Goal: Task Accomplishment & Management: Complete application form

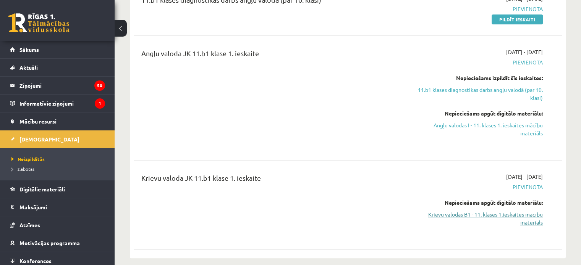
scroll to position [76, 0]
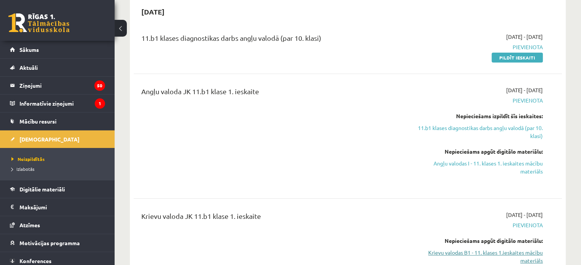
click at [489, 252] on link "Krievu valodas B1 - 11. klases 1.ieskaites mācību materiāls" at bounding box center [480, 257] width 126 height 16
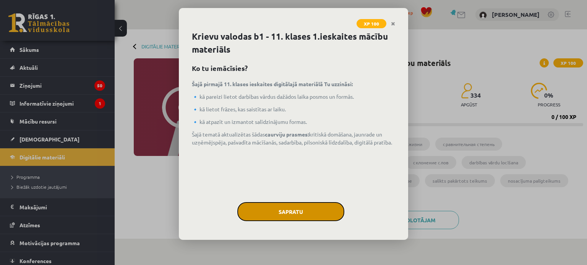
click at [296, 209] on button "Sapratu" at bounding box center [290, 211] width 107 height 19
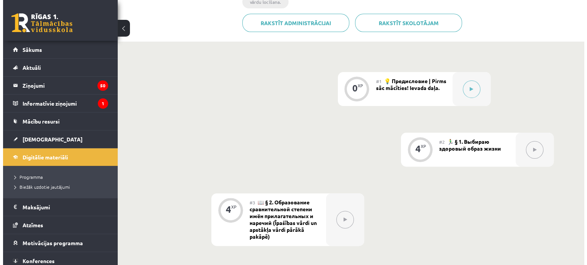
scroll to position [191, 0]
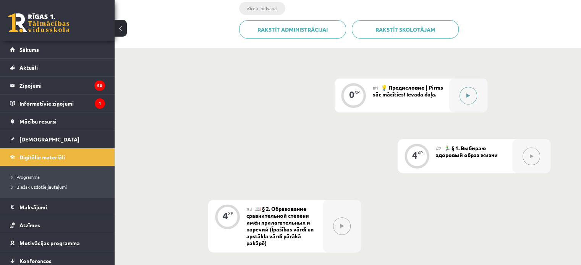
click at [469, 99] on button at bounding box center [468, 96] width 18 height 18
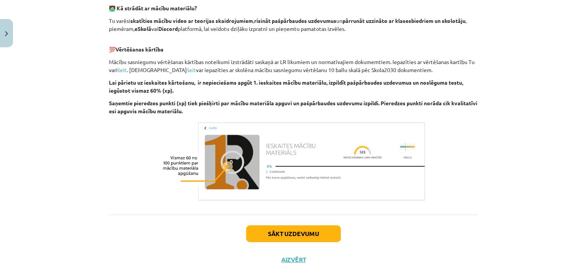
scroll to position [514, 0]
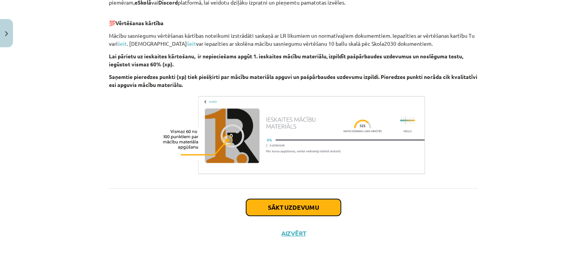
click at [291, 209] on button "Sākt uzdevumu" at bounding box center [293, 207] width 95 height 17
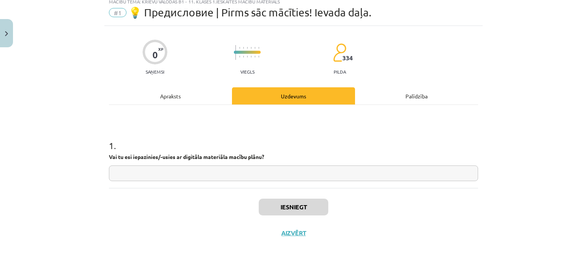
scroll to position [19, 0]
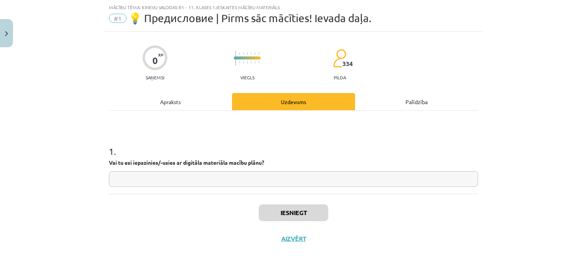
click at [122, 176] on input "text" at bounding box center [293, 179] width 369 height 16
type input "**"
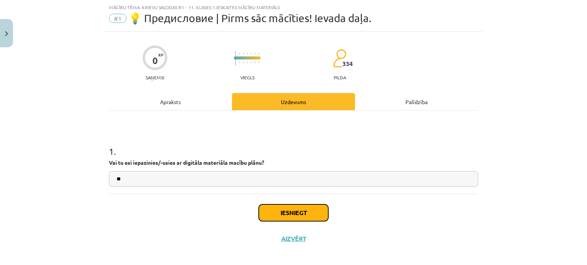
click at [279, 210] on button "Iesniegt" at bounding box center [294, 213] width 70 height 17
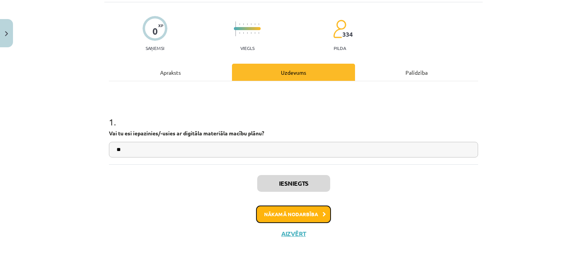
click at [289, 215] on button "Nākamā nodarbība" at bounding box center [293, 215] width 75 height 18
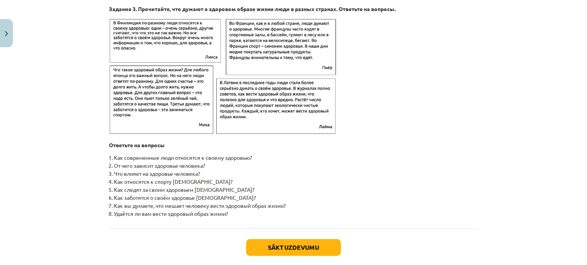
scroll to position [1240, 0]
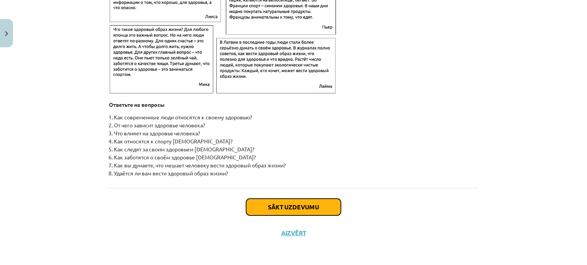
click at [291, 212] on button "Sākt uzdevumu" at bounding box center [293, 207] width 95 height 17
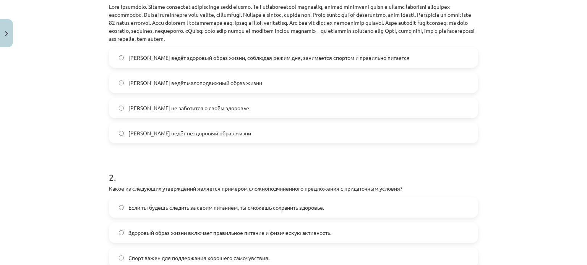
scroll to position [134, 0]
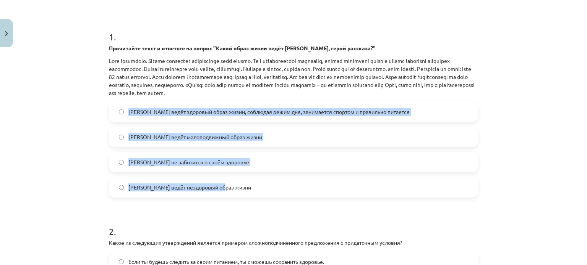
drag, startPoint x: 222, startPoint y: 186, endPoint x: 121, endPoint y: 99, distance: 132.7
click at [121, 99] on div "1 . Прочитайте текст и ответьте на вопрос "Какой образ жизни ведёт Олег, герой …" at bounding box center [293, 107] width 369 height 179
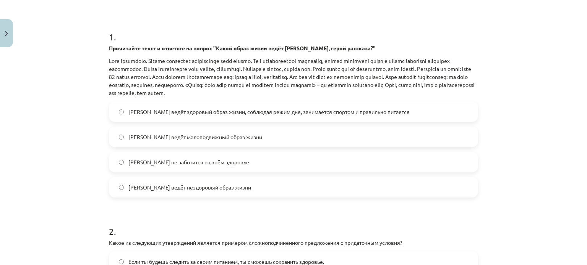
click at [46, 39] on div "Mācību tēma: Krievu valodas b1 - 11. klases 1.ieskaites mācību materiāls #2 🏃‍♂…" at bounding box center [293, 132] width 587 height 265
click at [118, 38] on h1 "1 ." at bounding box center [293, 30] width 369 height 24
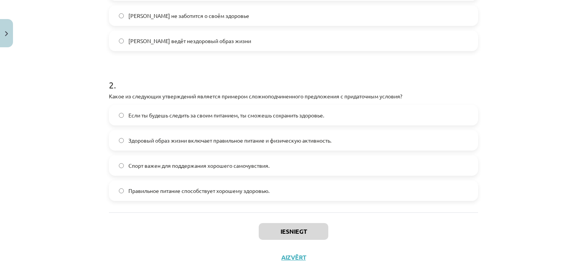
scroll to position [304, 0]
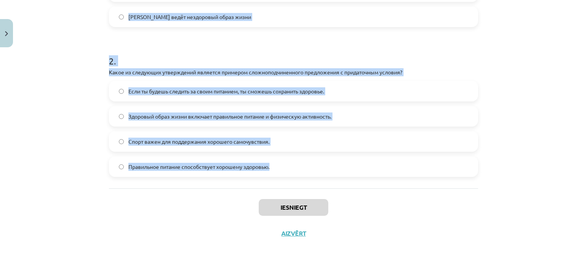
drag, startPoint x: 106, startPoint y: 37, endPoint x: 296, endPoint y: 169, distance: 231.9
click at [296, 169] on form "1 . Прочитайте текст и ответьте на вопрос "Какой образ жизни ведёт Олег, герой …" at bounding box center [293, 13] width 369 height 330
copy form "1 . Прочитайте текст и ответьте на вопрос "Какой образ жизни ведёт Олег, герой …"
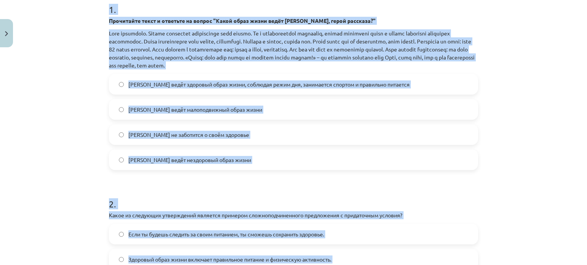
scroll to position [152, 0]
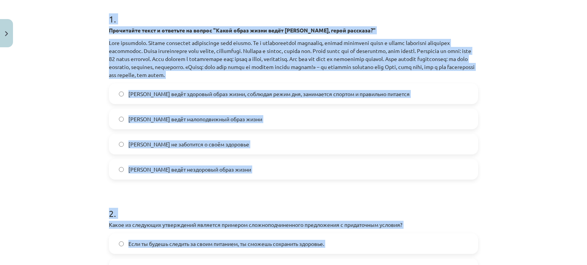
click at [143, 191] on form "1 . Прочитайте текст и ответьте на вопрос "Какой образ жизни ведёт Олег, герой …" at bounding box center [293, 165] width 369 height 330
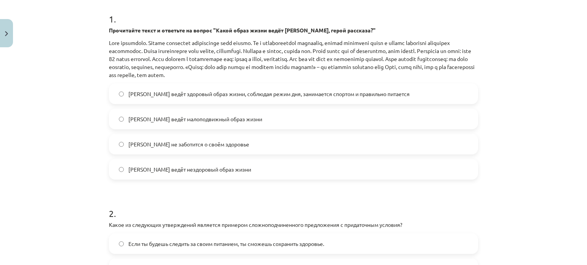
click at [175, 95] on span "Олег ведёт здоровый образ жизни, соблюдая режим дня, занимается спортом и прави…" at bounding box center [268, 94] width 281 height 8
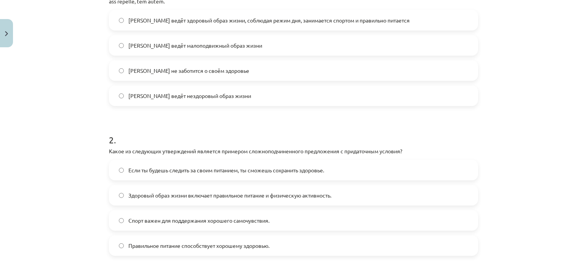
scroll to position [228, 0]
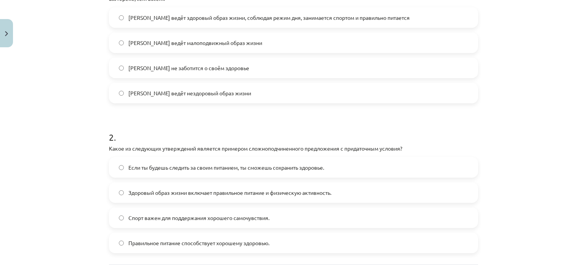
click at [154, 169] on span "Если ты будешь следить за своим питанием, ты сможешь сохранить здоровье." at bounding box center [226, 168] width 196 height 8
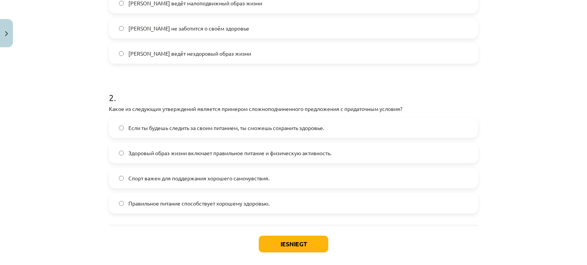
scroll to position [304, 0]
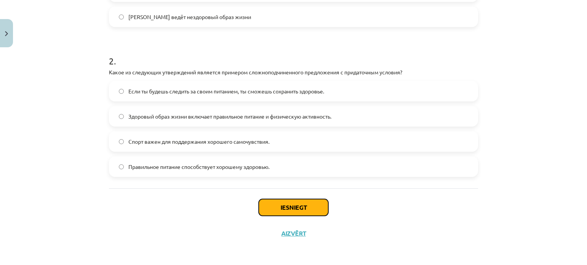
click at [299, 215] on button "Iesniegt" at bounding box center [294, 207] width 70 height 17
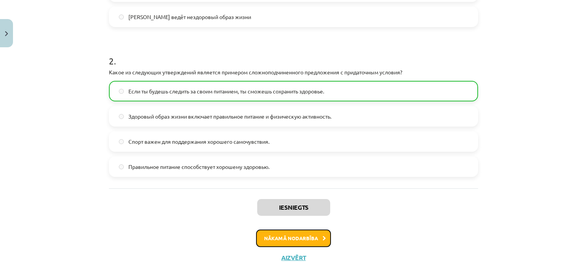
click at [289, 238] on button "Nākamā nodarbība" at bounding box center [293, 239] width 75 height 18
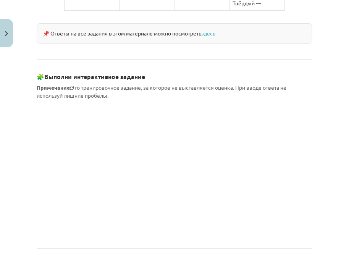
scroll to position [768, 0]
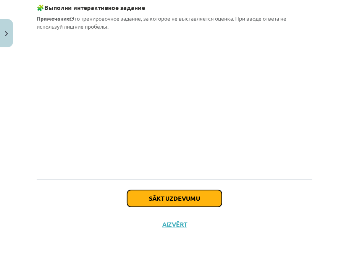
click at [150, 196] on button "Sākt uzdevumu" at bounding box center [174, 198] width 95 height 17
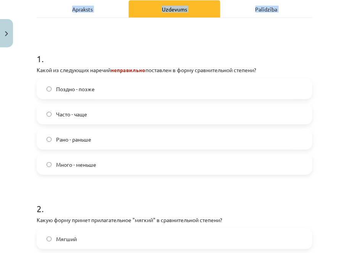
scroll to position [246, 0]
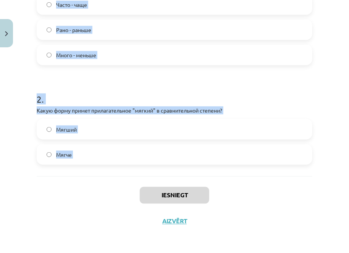
drag, startPoint x: 38, startPoint y: 100, endPoint x: 117, endPoint y: 183, distance: 114.8
click at [117, 183] on div "4 XP Saņemsi Grūts 334 pilda Apraksts Uzdevums Palīdzība 1 . Какой из следующих…" at bounding box center [174, 31] width 285 height 405
copy form "1 . Какой из следующих наречий неправильно поставлен в форму сравнительной степ…"
click at [108, 79] on form "1 . Какой из следующих наречий неправильно поставлен в форму сравнительной степ…" at bounding box center [175, 47] width 276 height 234
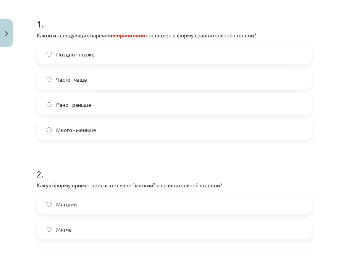
scroll to position [170, 0]
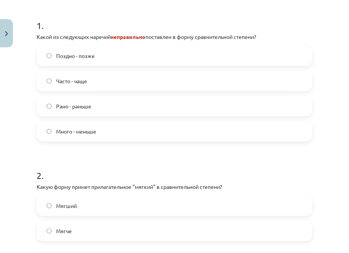
click at [100, 131] on label "Много - меньше" at bounding box center [174, 131] width 274 height 19
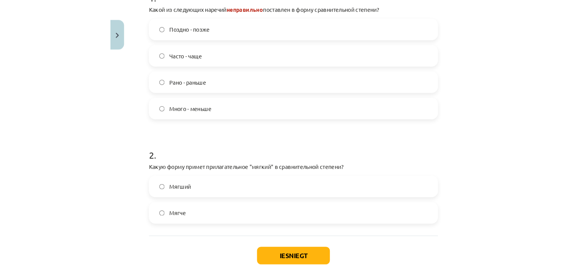
scroll to position [246, 0]
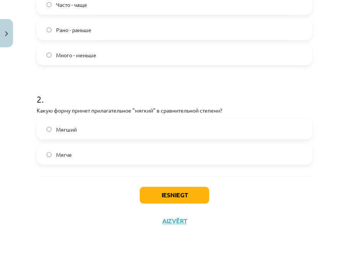
click at [89, 155] on label "Мягче" at bounding box center [174, 154] width 274 height 19
drag, startPoint x: 164, startPoint y: 196, endPoint x: 189, endPoint y: 204, distance: 26.7
click at [165, 196] on button "Iesniegt" at bounding box center [175, 195] width 70 height 17
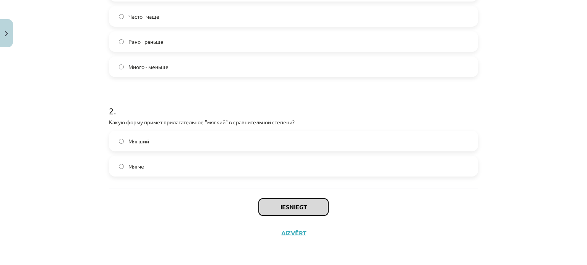
scroll to position [221, 0]
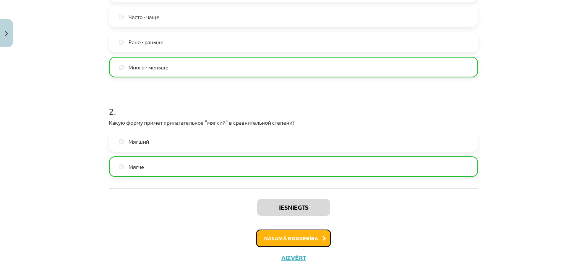
click at [275, 234] on button "Nākamā nodarbība" at bounding box center [293, 239] width 75 height 18
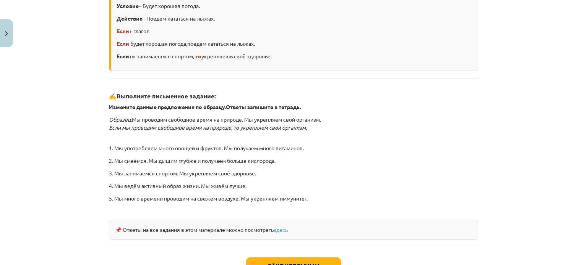
scroll to position [240, 0]
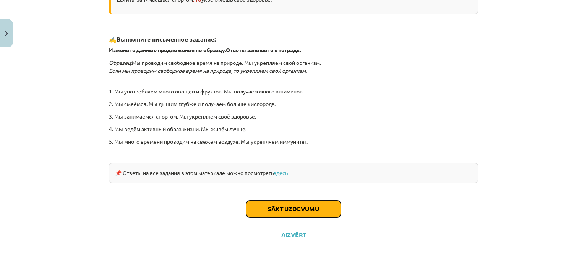
click at [266, 207] on button "Sākt uzdevumu" at bounding box center [293, 209] width 95 height 17
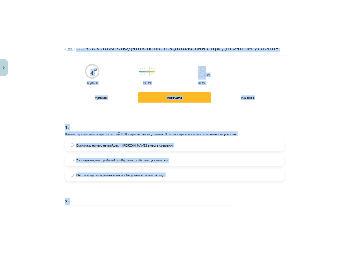
scroll to position [0, 0]
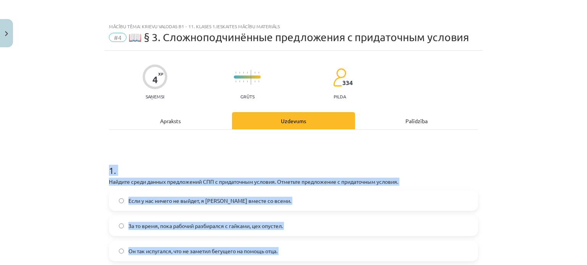
drag, startPoint x: 289, startPoint y: 159, endPoint x: 81, endPoint y: 160, distance: 208.5
click at [81, 160] on div "Mācību tēma: Krievu valodas b1 - 11. klases 1.ieskaites mācību materiāls #4 📖 §…" at bounding box center [293, 132] width 587 height 265
copy form "1 . Найдите среди данных предложений СПП с придаточным условия. Отметьте предло…"
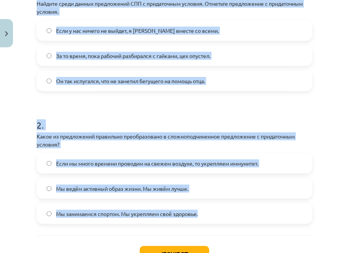
scroll to position [191, 0]
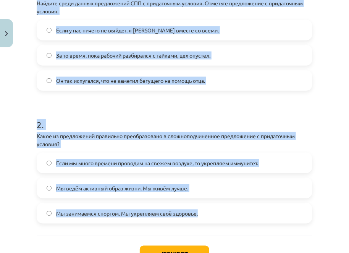
click at [87, 163] on span "Если мы много времени проводим на свежем воздухе, то укрепляем иммунитет." at bounding box center [157, 163] width 202 height 8
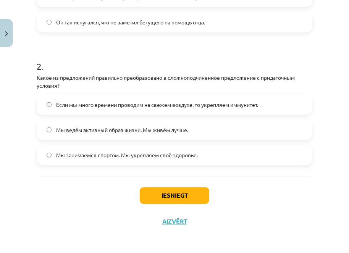
scroll to position [250, 0]
click at [179, 197] on button "Iesniegt" at bounding box center [175, 195] width 70 height 17
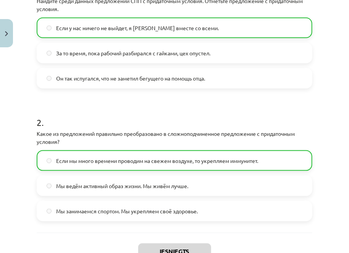
scroll to position [173, 0]
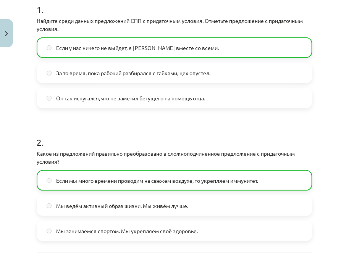
click at [105, 46] on span "Если у нас ничего не выйдет, я уеду вместе со всеми." at bounding box center [137, 48] width 163 height 8
click at [144, 46] on span "Если у нас ничего не выйдет, я уеду вместе со всеми." at bounding box center [137, 48] width 163 height 8
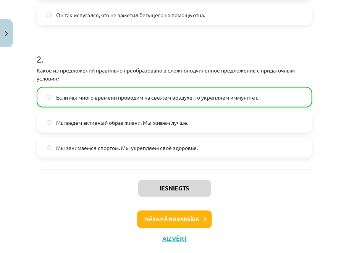
scroll to position [274, 0]
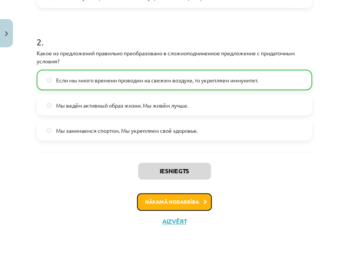
click at [167, 204] on button "Nākamā nodarbība" at bounding box center [174, 203] width 75 height 18
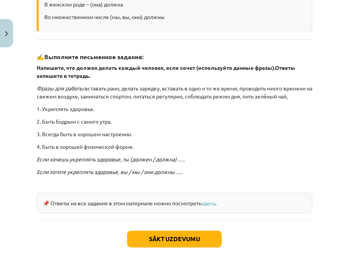
scroll to position [210, 0]
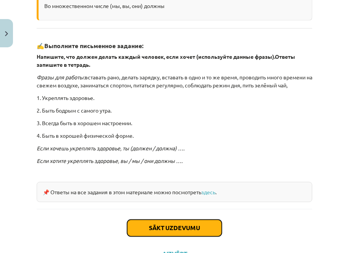
click at [174, 233] on button "Sākt uzdevumu" at bounding box center [174, 228] width 95 height 17
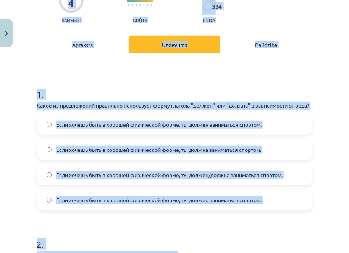
scroll to position [0, 0]
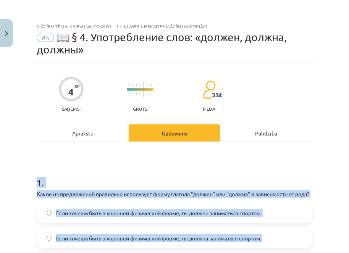
drag, startPoint x: 265, startPoint y: 162, endPoint x: 18, endPoint y: 175, distance: 247.5
click at [18, 175] on div "Mācību tēma: Krievu valodas b1 - 11. klases 1.ieskaites mācību materiāls #5 📖 §…" at bounding box center [174, 126] width 349 height 253
copy form "1 . Какое из предложений правильно использует форму глагола "должен" или "должн…"
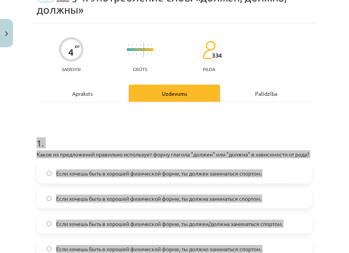
scroll to position [115, 0]
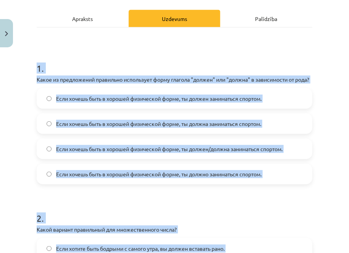
click at [118, 98] on label "Если хочешь быть в хорошей физической форме, ты должен заниматься спортом." at bounding box center [174, 98] width 274 height 19
click at [228, 103] on span "Если хочешь быть в хорошей физической форме, ты должен заниматься спортом." at bounding box center [158, 99] width 205 height 8
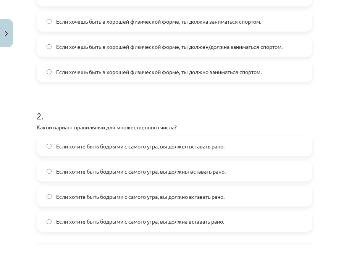
scroll to position [267, 0]
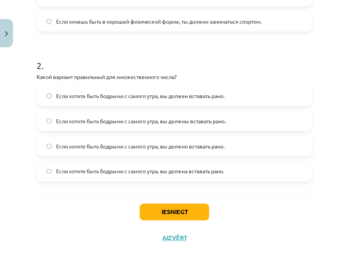
click at [188, 125] on span "Если хотите быть бодрыми с самого утра, вы должны вставать рано." at bounding box center [141, 121] width 170 height 8
click at [177, 218] on button "Iesniegt" at bounding box center [175, 212] width 70 height 17
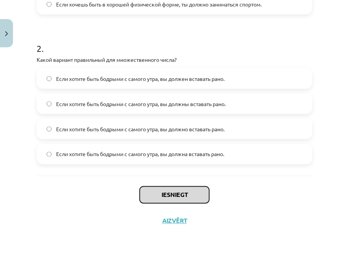
scroll to position [292, 0]
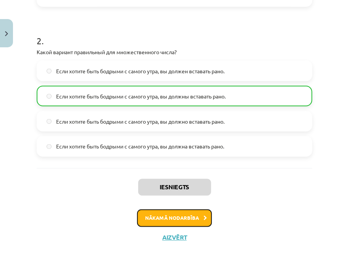
click at [179, 227] on button "Nākamā nodarbība" at bounding box center [174, 219] width 75 height 18
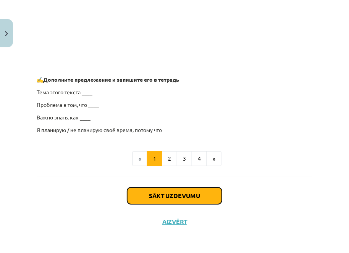
click at [194, 196] on button "Sākt uzdevumu" at bounding box center [174, 196] width 95 height 17
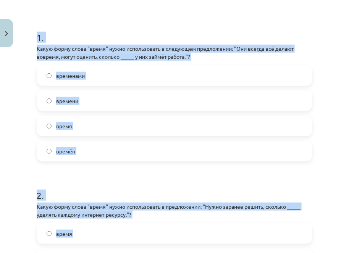
scroll to position [0, 0]
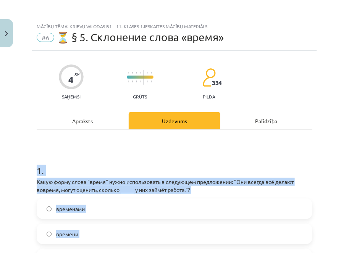
drag, startPoint x: 220, startPoint y: 175, endPoint x: 20, endPoint y: 164, distance: 200.8
click at [20, 164] on div "Mācību tēma: Krievu valodas b1 - 11. klases 1.ieskaites mācību materiāls #6 ⏳ §…" at bounding box center [174, 126] width 349 height 253
copy form "1 . Какую форму слова "время" нужно использовать в следующем предложении: "Они …"
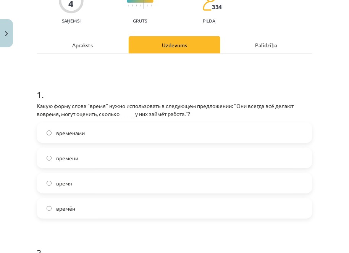
scroll to position [76, 0]
click at [77, 157] on span "времени" at bounding box center [67, 158] width 22 height 8
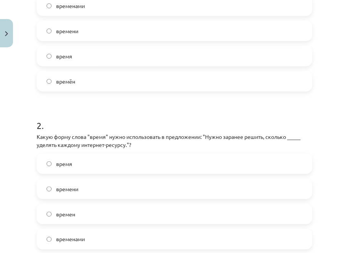
scroll to position [229, 0]
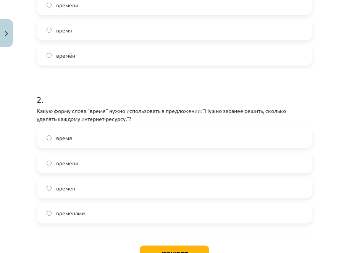
click at [101, 161] on label "времени" at bounding box center [174, 163] width 274 height 19
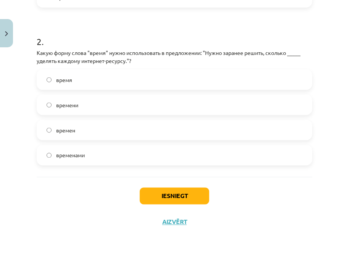
scroll to position [288, 0]
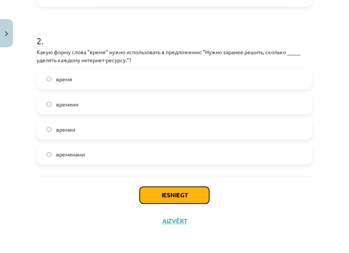
click at [165, 195] on button "Iesniegt" at bounding box center [175, 195] width 70 height 17
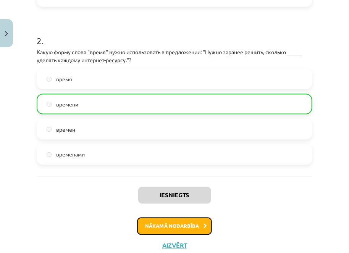
click at [156, 223] on button "Nākamā nodarbība" at bounding box center [174, 227] width 75 height 18
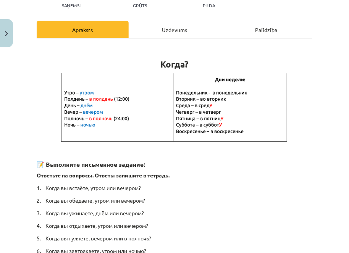
scroll to position [193, 0]
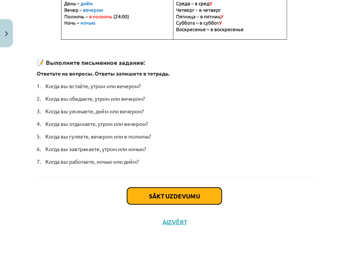
click at [180, 194] on button "Sākt uzdevumu" at bounding box center [174, 196] width 95 height 17
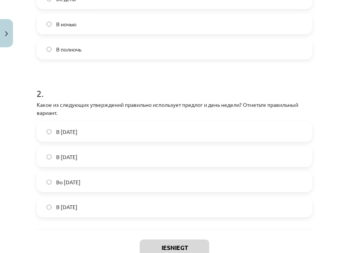
scroll to position [288, 0]
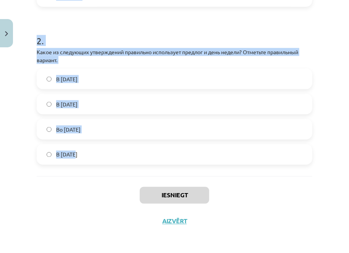
drag, startPoint x: 39, startPoint y: 74, endPoint x: 176, endPoint y: 155, distance: 158.8
click at [175, 157] on form "1 . Какое из следующих словосочетаний правильно использует предлог и время суто…" at bounding box center [175, 14] width 276 height 301
copy form ". Какое из следующих словосочетаний правильно использует предлог и время суток?…"
click at [87, 19] on form "1 . Какое из следующих словосочетаний правильно использует предлог и время суто…" at bounding box center [175, 14] width 276 height 301
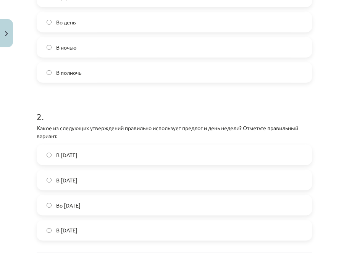
scroll to position [212, 0]
click at [83, 74] on label "В полночь" at bounding box center [174, 72] width 274 height 19
click at [117, 212] on label "Во вторник" at bounding box center [174, 205] width 274 height 19
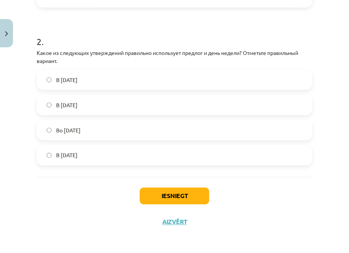
scroll to position [288, 0]
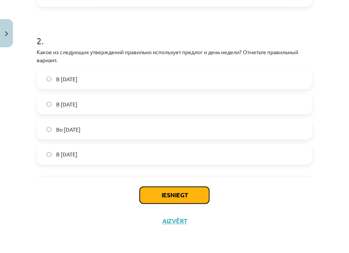
click at [184, 197] on button "Iesniegt" at bounding box center [175, 195] width 70 height 17
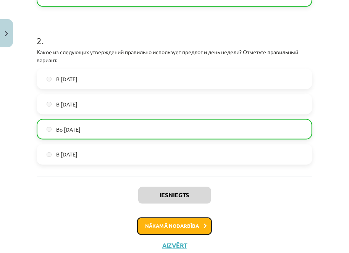
click at [183, 222] on button "Nākamā nodarbība" at bounding box center [174, 227] width 75 height 18
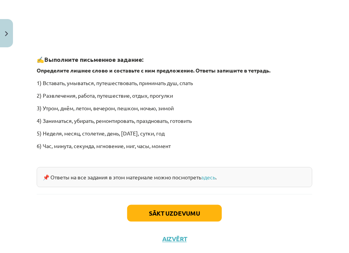
scroll to position [1086, 0]
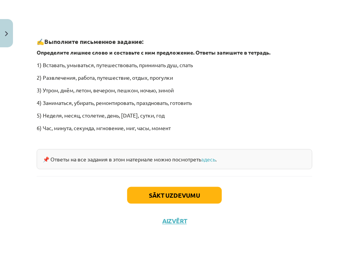
click at [276, 211] on div "Sākt uzdevumu Aizvērt" at bounding box center [175, 202] width 276 height 53
click at [215, 161] on link "здесь" at bounding box center [208, 159] width 14 height 7
click at [185, 191] on button "Sākt uzdevumu" at bounding box center [174, 195] width 95 height 17
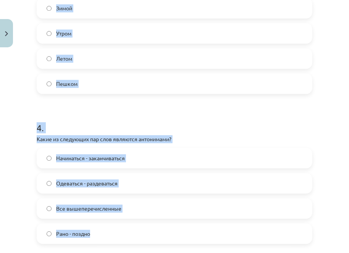
scroll to position [50, 0]
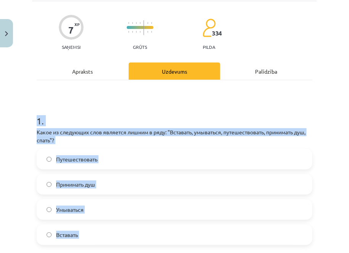
drag, startPoint x: 141, startPoint y: 172, endPoint x: 37, endPoint y: 112, distance: 119.4
copy form "1 . Какое из следующих слов является лишним в ряду: "Вставать, умываться, путеш…"
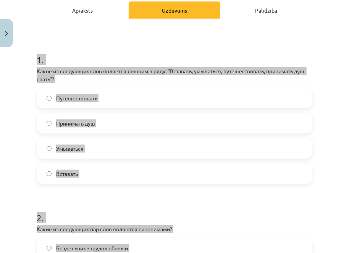
scroll to position [126, 0]
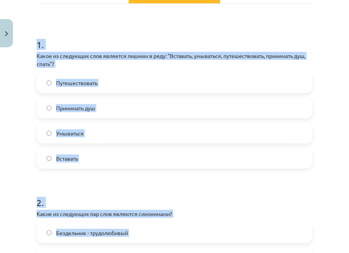
click at [114, 87] on label "Путешествовать" at bounding box center [174, 82] width 274 height 19
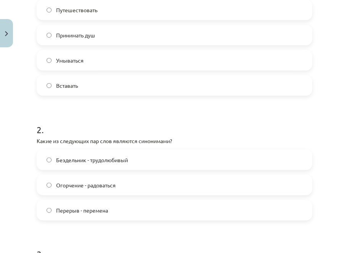
scroll to position [202, 0]
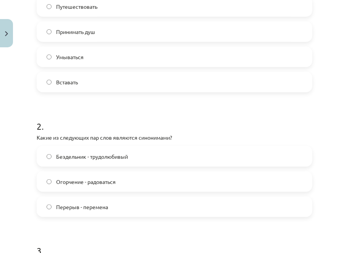
click at [93, 207] on span "Перерыв - перемена" at bounding box center [82, 207] width 52 height 8
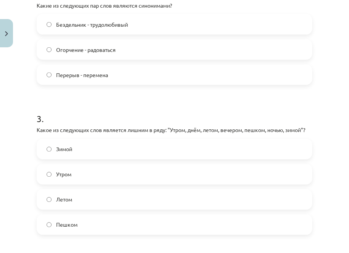
scroll to position [355, 0]
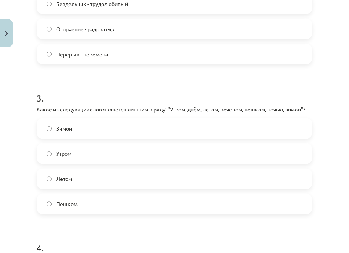
click at [112, 214] on label "Пешком" at bounding box center [174, 204] width 274 height 19
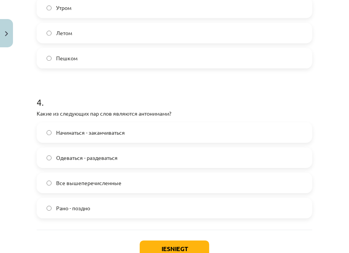
scroll to position [508, 0]
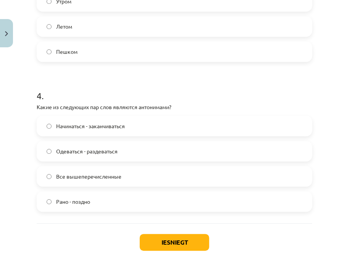
click at [151, 186] on label "Все вышеперечисленные" at bounding box center [174, 176] width 274 height 19
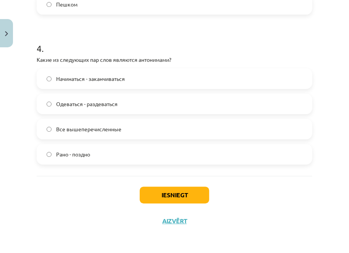
scroll to position [563, 0]
click at [170, 190] on button "Iesniegt" at bounding box center [175, 195] width 70 height 17
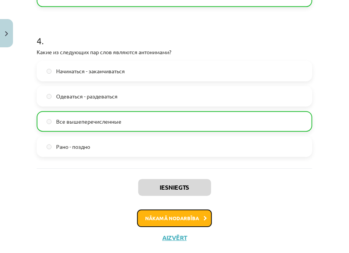
click at [163, 227] on button "Nākamā nodarbība" at bounding box center [174, 219] width 75 height 18
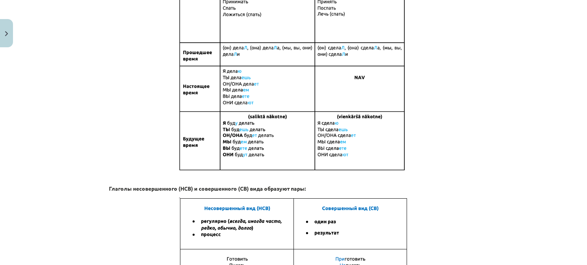
scroll to position [555, 0]
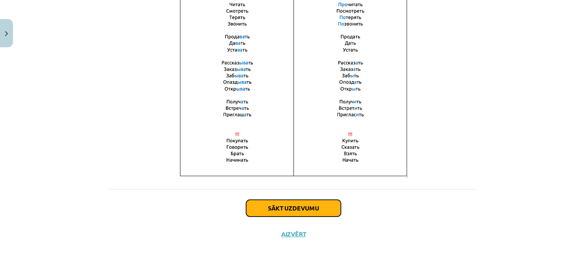
click at [297, 202] on button "Sākt uzdevumu" at bounding box center [293, 208] width 95 height 17
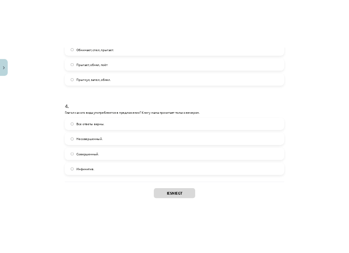
scroll to position [560, 0]
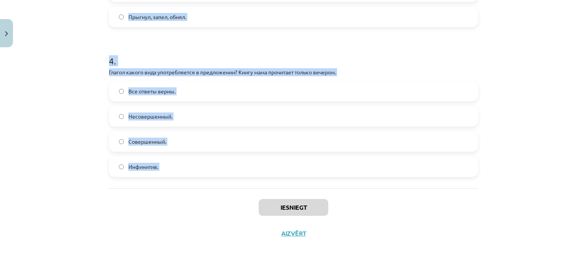
drag, startPoint x: 106, startPoint y: 75, endPoint x: 235, endPoint y: 195, distance: 176.2
copy form "1 . Глагол какого вида употребляется в предложении? Снег выпал только в конце д…"
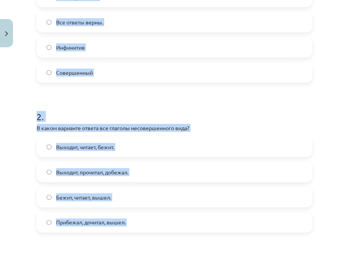
scroll to position [102, 0]
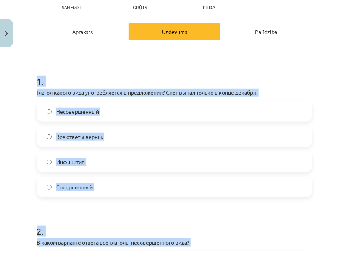
click at [113, 74] on h1 "1 ." at bounding box center [175, 75] width 276 height 24
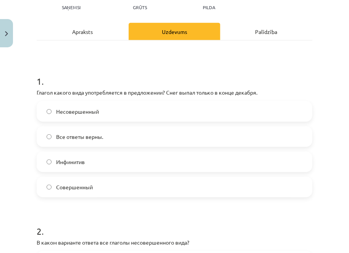
click at [86, 186] on span "Совершенный" at bounding box center [74, 187] width 37 height 8
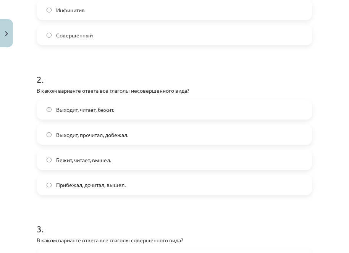
scroll to position [254, 0]
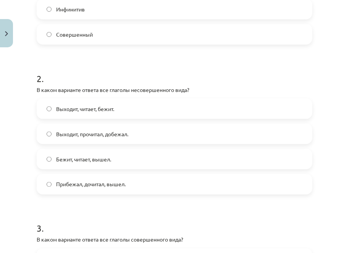
click at [96, 109] on span "Выходит, читает, бежит." at bounding box center [85, 109] width 58 height 8
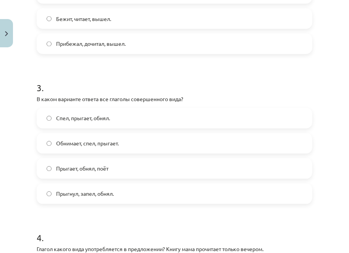
scroll to position [407, 0]
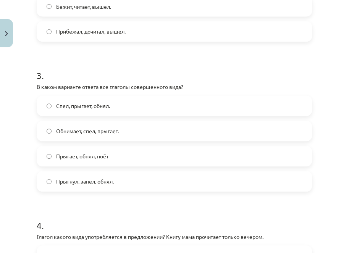
click at [80, 181] on span "Прыгнул, запел, обнял." at bounding box center [85, 182] width 58 height 8
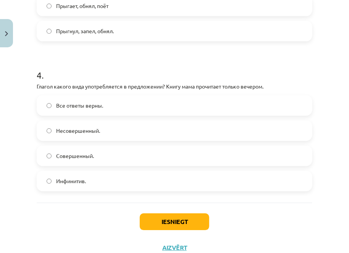
scroll to position [560, 0]
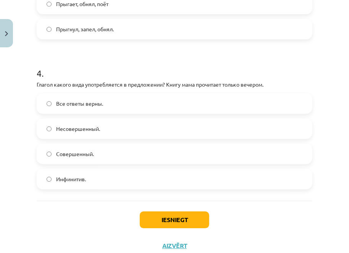
click at [81, 155] on span "Совершенный." at bounding box center [75, 154] width 38 height 8
click at [164, 220] on button "Iesniegt" at bounding box center [175, 220] width 70 height 17
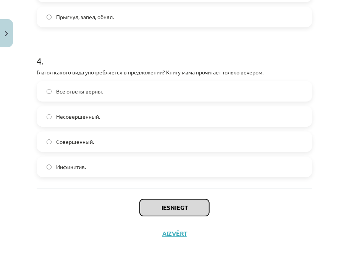
scroll to position [584, 0]
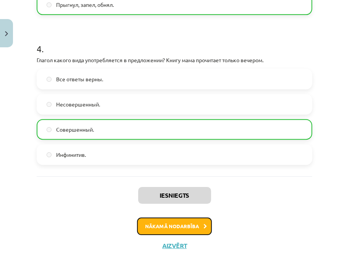
click at [164, 228] on button "Nākamā nodarbība" at bounding box center [174, 227] width 75 height 18
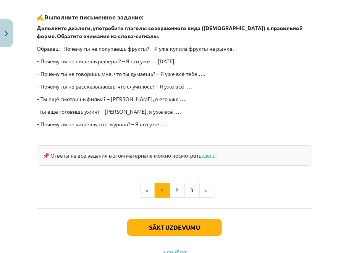
scroll to position [765, 0]
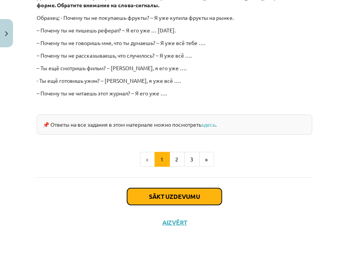
click at [177, 195] on button "Sākt uzdevumu" at bounding box center [174, 196] width 95 height 17
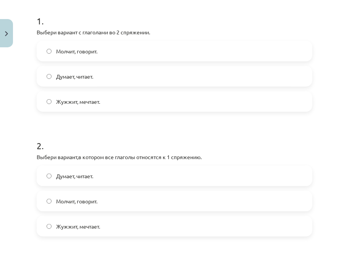
scroll to position [57, 0]
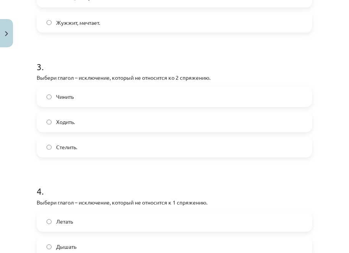
scroll to position [483, 0]
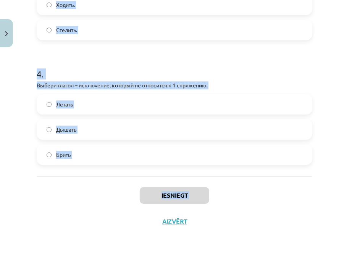
drag, startPoint x: 38, startPoint y: 136, endPoint x: 114, endPoint y: 204, distance: 101.9
copy div "Выбери вариант с глаголами во 2 спряжении. Молчит, говорит. Думает, читает. Жуж…"
drag, startPoint x: 156, startPoint y: 64, endPoint x: 150, endPoint y: 74, distance: 12.1
click at [156, 64] on h1 "4 ." at bounding box center [175, 67] width 276 height 24
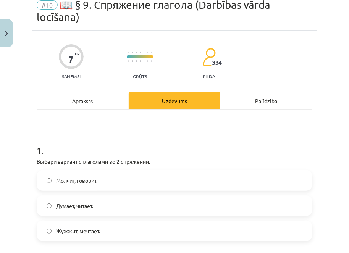
scroll to position [115, 0]
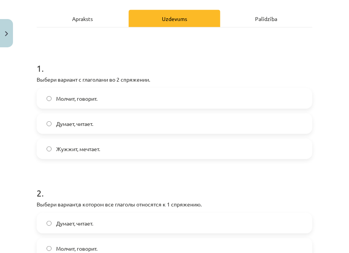
click at [129, 97] on label "Молчит, говорит." at bounding box center [174, 98] width 274 height 19
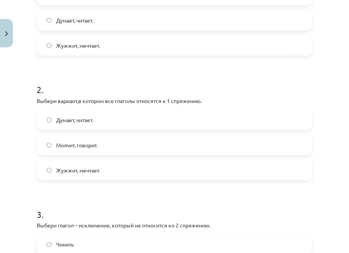
scroll to position [229, 0]
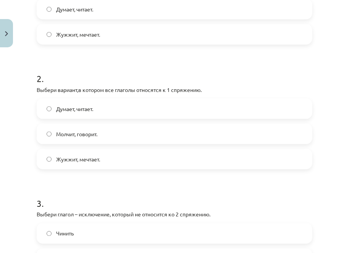
click at [163, 111] on label "Думает, читает." at bounding box center [174, 108] width 274 height 19
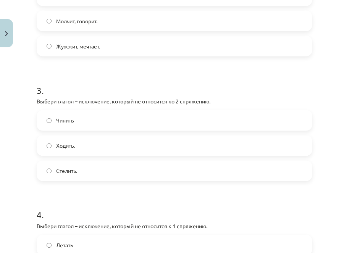
scroll to position [344, 0]
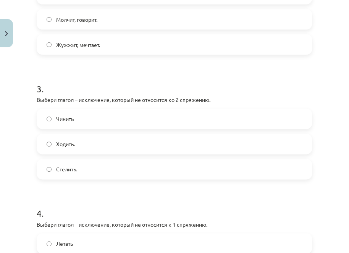
click at [157, 154] on div "Ходить." at bounding box center [175, 144] width 276 height 21
click at [163, 143] on label "Ходить." at bounding box center [174, 144] width 274 height 19
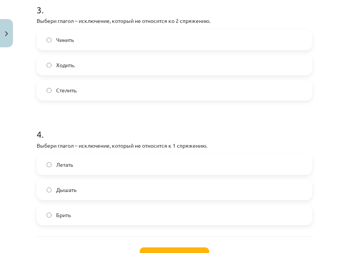
scroll to position [483, 0]
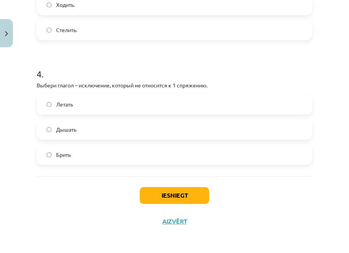
click at [165, 140] on div "Летать Дышать Брить" at bounding box center [175, 129] width 276 height 71
click at [157, 131] on label "Дышать" at bounding box center [174, 129] width 274 height 19
click at [172, 194] on button "Iesniegt" at bounding box center [175, 195] width 70 height 17
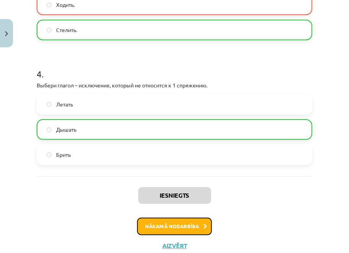
click at [172, 227] on button "Nākamā nodarbība" at bounding box center [174, 227] width 75 height 18
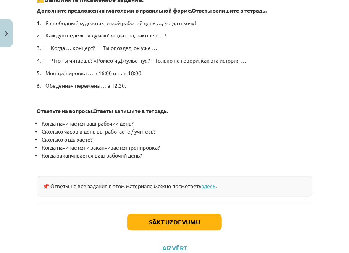
scroll to position [437, 0]
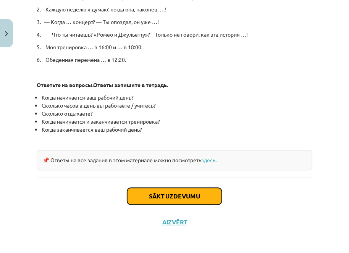
drag, startPoint x: 181, startPoint y: 196, endPoint x: 251, endPoint y: 209, distance: 70.4
click at [182, 196] on button "Sākt uzdevumu" at bounding box center [174, 196] width 95 height 17
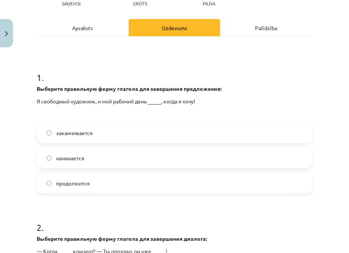
scroll to position [57, 0]
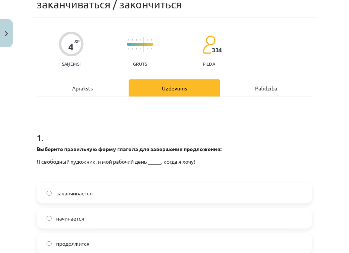
click at [72, 192] on span "заканчивается" at bounding box center [74, 193] width 37 height 8
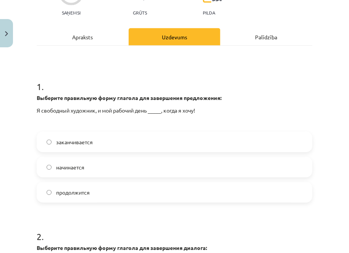
scroll to position [248, 0]
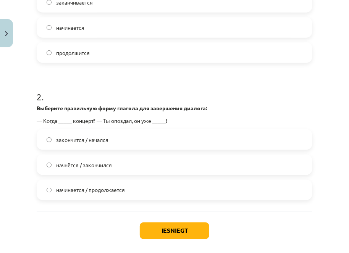
click at [62, 166] on span "начнётся / закончился" at bounding box center [84, 165] width 56 height 8
click at [177, 226] on button "Iesniegt" at bounding box center [175, 231] width 70 height 17
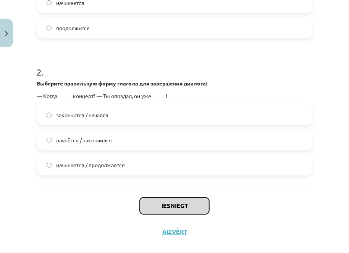
scroll to position [284, 0]
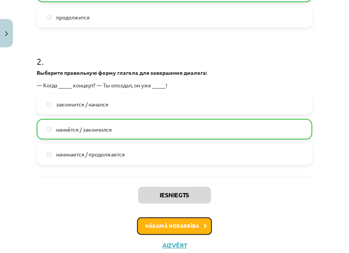
click at [185, 227] on button "Nākamā nodarbība" at bounding box center [174, 227] width 75 height 18
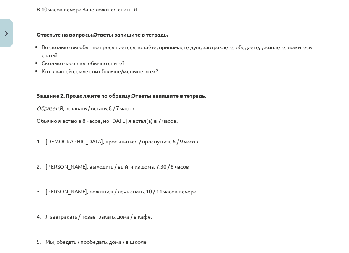
scroll to position [1318, 0]
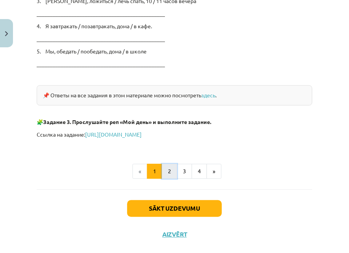
click at [169, 177] on button "2" at bounding box center [169, 171] width 15 height 15
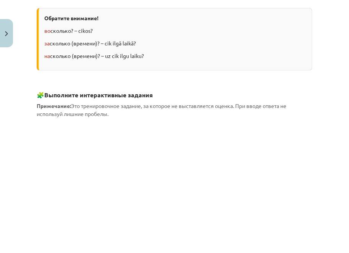
scroll to position [404, 0]
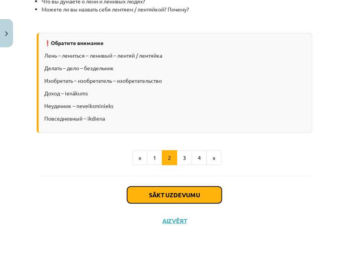
click at [183, 196] on button "Sākt uzdevumu" at bounding box center [174, 195] width 95 height 17
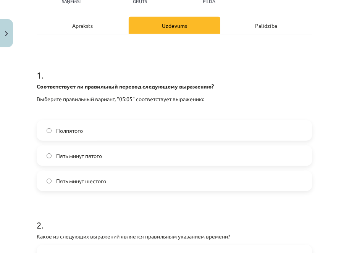
click at [207, 122] on label "Полпятого" at bounding box center [174, 130] width 274 height 19
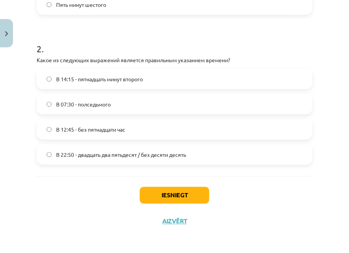
click at [171, 128] on label "В 12:45 - без пятнадцати час" at bounding box center [174, 129] width 274 height 19
drag, startPoint x: 186, startPoint y: 196, endPoint x: 314, endPoint y: 202, distance: 127.7
click at [187, 195] on button "Iesniegt" at bounding box center [175, 195] width 70 height 17
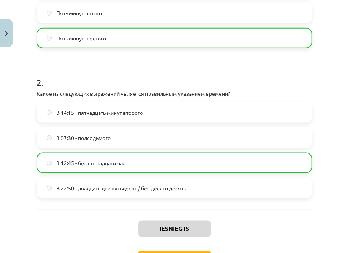
scroll to position [296, 0]
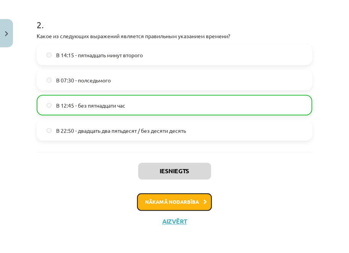
click at [186, 200] on button "Nākamā nodarbība" at bounding box center [174, 203] width 75 height 18
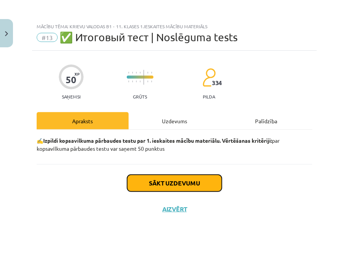
click at [189, 179] on button "Sākt uzdevumu" at bounding box center [174, 183] width 95 height 17
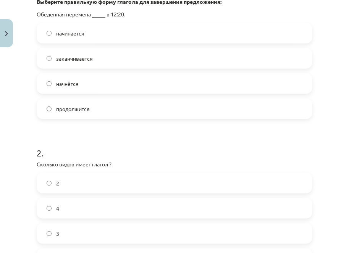
scroll to position [115, 0]
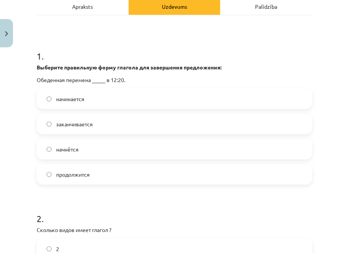
click at [144, 120] on label "заканчивается" at bounding box center [174, 124] width 274 height 19
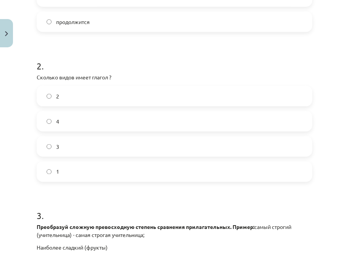
click at [143, 147] on label "3" at bounding box center [174, 146] width 274 height 19
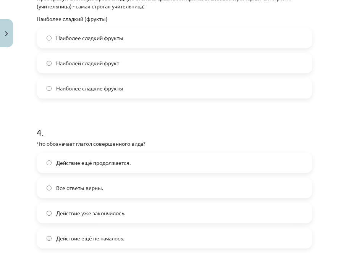
scroll to position [420, 0]
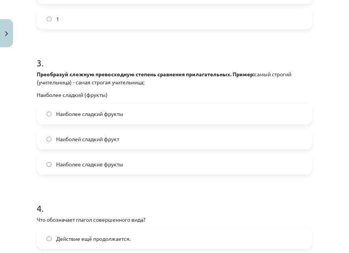
click at [130, 137] on label "Наиболей сладкий фрукт" at bounding box center [174, 139] width 274 height 19
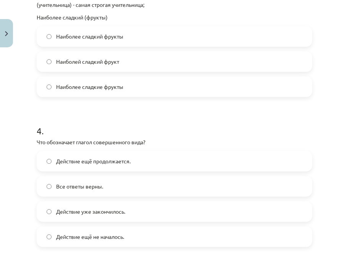
scroll to position [573, 0]
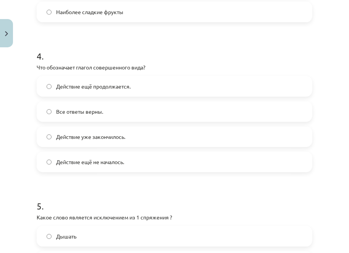
click at [142, 134] on label "Действие уже закончилось." at bounding box center [174, 136] width 274 height 19
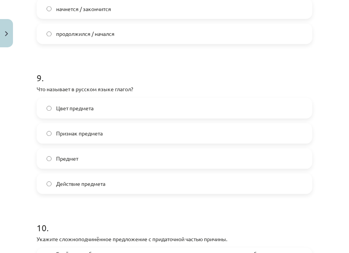
scroll to position [1471, 0]
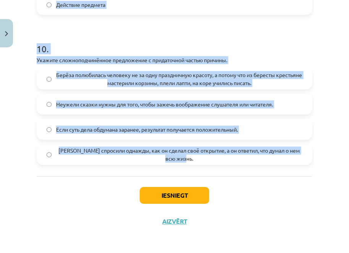
drag, startPoint x: 66, startPoint y: 113, endPoint x: 252, endPoint y: 165, distance: 193.5
copy form ". Какое слово является исключением из 1 спряжения ? Дышать Рисовать Писать 6 . …"
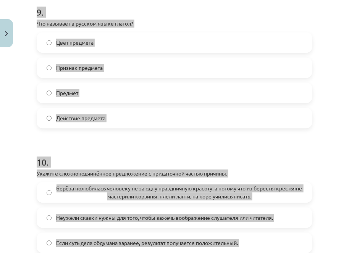
scroll to position [1204, 0]
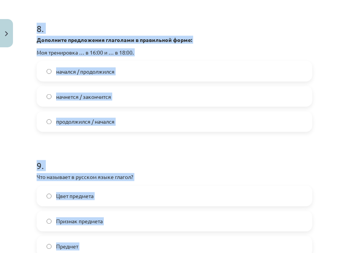
click at [190, 24] on h1 "8 ." at bounding box center [175, 22] width 276 height 24
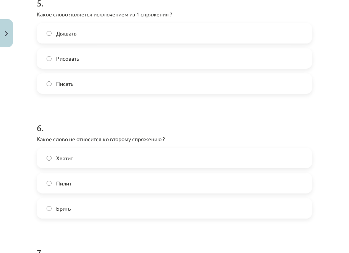
scroll to position [708, 0]
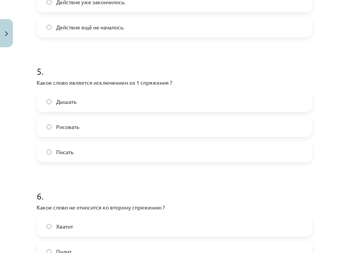
click at [78, 104] on label "Дышать" at bounding box center [174, 101] width 274 height 19
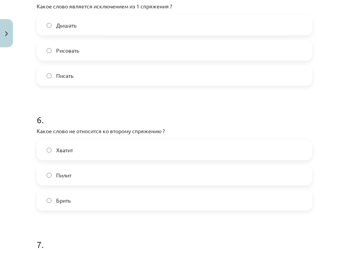
scroll to position [822, 0]
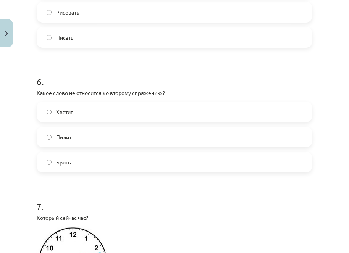
click at [88, 137] on label "Пилит" at bounding box center [174, 137] width 274 height 19
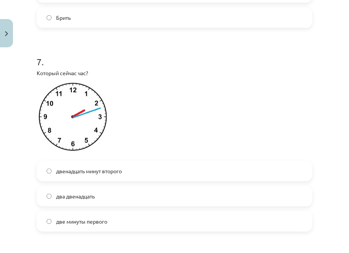
scroll to position [975, 0]
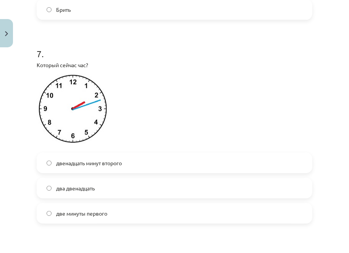
click at [89, 188] on span "два двенадцать" at bounding box center [75, 188] width 39 height 8
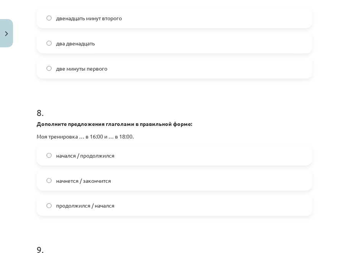
scroll to position [1128, 0]
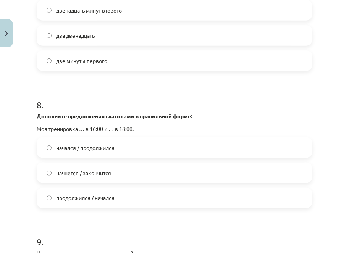
click at [71, 172] on span "начнется / закончится" at bounding box center [83, 173] width 55 height 8
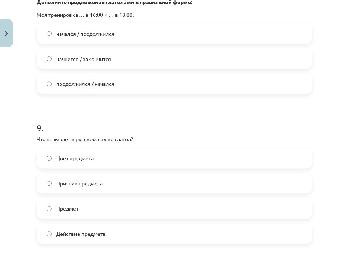
scroll to position [1242, 0]
click at [82, 230] on span "Действие предмета" at bounding box center [80, 234] width 49 height 8
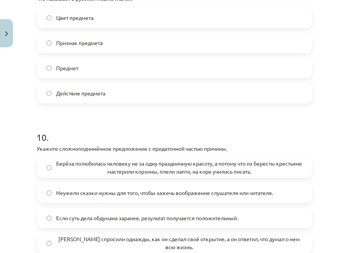
scroll to position [1395, 0]
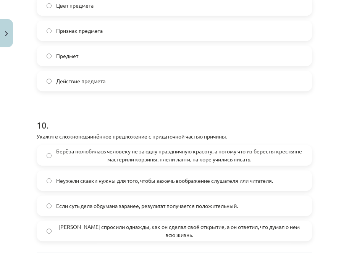
click at [97, 156] on span "Берёза полюбилась человеку не за одну праздничную красоту, а потому что из бере…" at bounding box center [179, 155] width 246 height 16
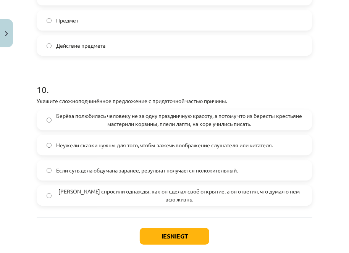
scroll to position [1471, 0]
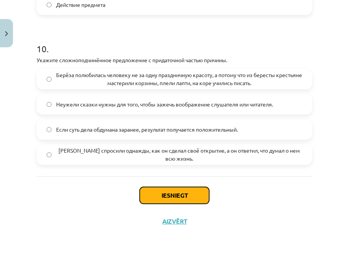
click at [185, 200] on button "Iesniegt" at bounding box center [175, 195] width 70 height 17
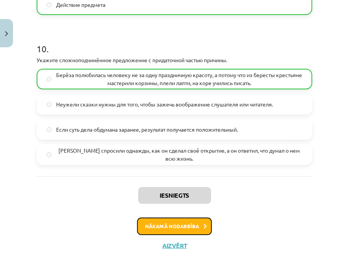
click at [198, 227] on button "Nākamā nodarbība" at bounding box center [174, 227] width 75 height 18
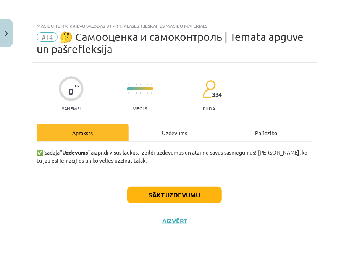
scroll to position [0, 0]
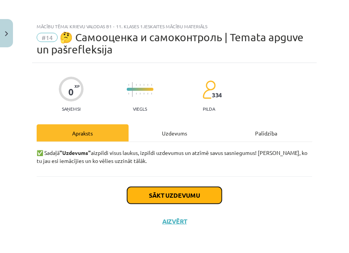
click at [189, 195] on button "Sākt uzdevumu" at bounding box center [174, 195] width 95 height 17
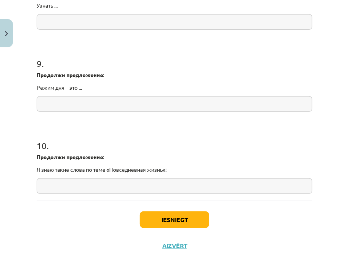
scroll to position [1081, 0]
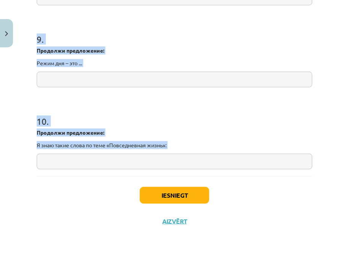
drag, startPoint x: 38, startPoint y: 67, endPoint x: 123, endPoint y: 198, distance: 156.6
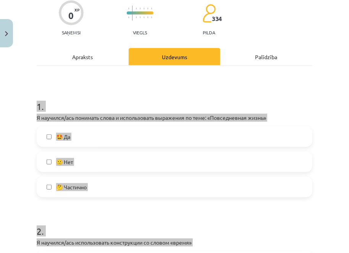
scroll to position [115, 0]
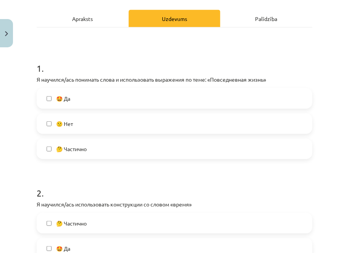
click at [93, 151] on label "🤔 Частично" at bounding box center [174, 148] width 274 height 19
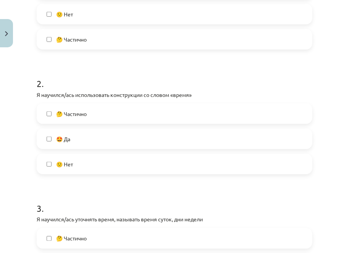
scroll to position [229, 0]
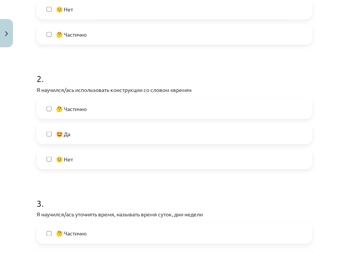
click at [100, 105] on label "🤔 Частично" at bounding box center [174, 108] width 274 height 19
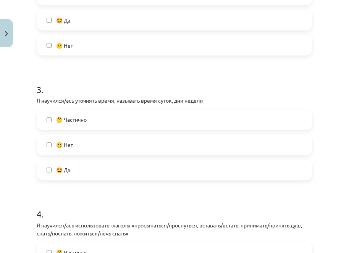
scroll to position [344, 0]
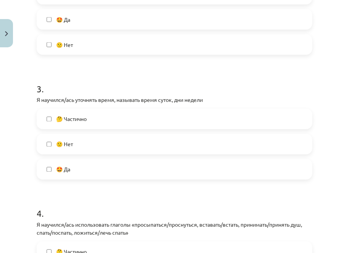
click at [102, 119] on label "🤔 Частично" at bounding box center [174, 119] width 274 height 19
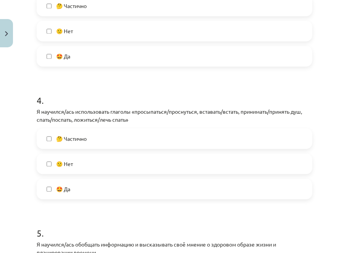
scroll to position [458, 0]
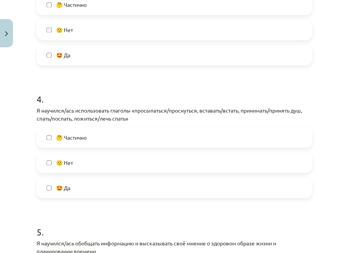
click at [102, 141] on label "🤔 Частично" at bounding box center [174, 137] width 274 height 19
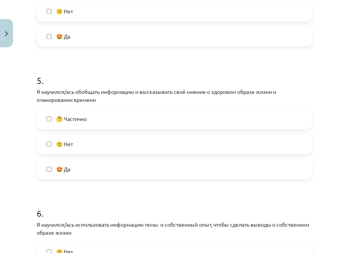
scroll to position [611, 0]
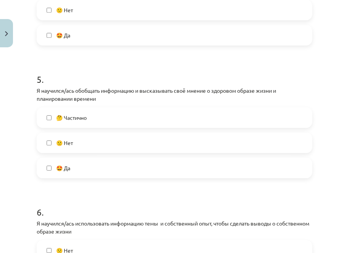
click at [105, 118] on label "🤔 Частично" at bounding box center [174, 117] width 274 height 19
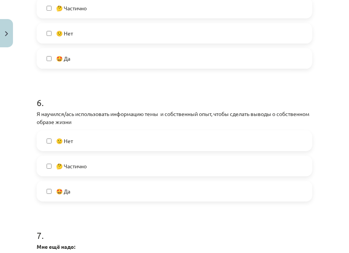
scroll to position [726, 0]
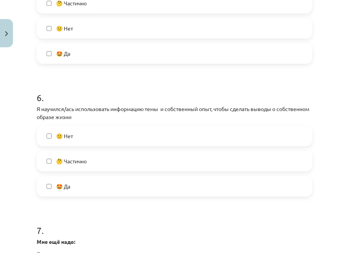
click at [95, 162] on label "🤔 Частично" at bounding box center [174, 161] width 274 height 19
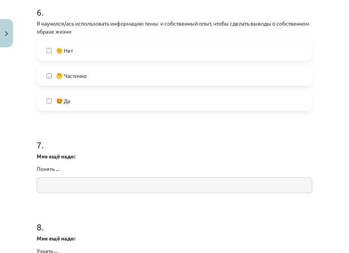
scroll to position [840, 0]
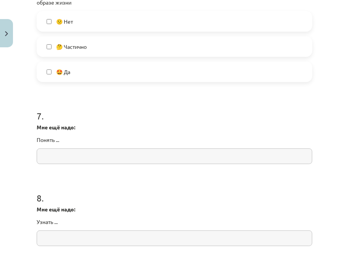
click at [83, 159] on input "text" at bounding box center [175, 157] width 276 height 16
paste input "**********"
type input "**********"
click at [62, 232] on input "text" at bounding box center [175, 239] width 276 height 16
paste input "**********"
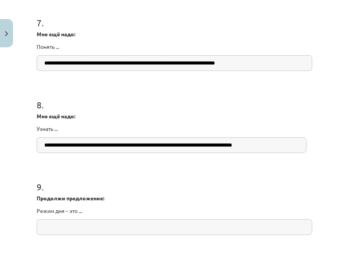
scroll to position [993, 0]
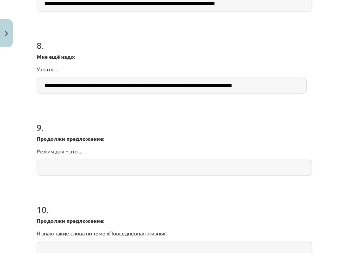
type input "**********"
click at [78, 166] on input "text" at bounding box center [175, 168] width 276 height 16
paste input "**********"
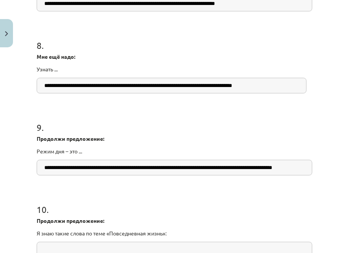
scroll to position [0, 58]
type input "**********"
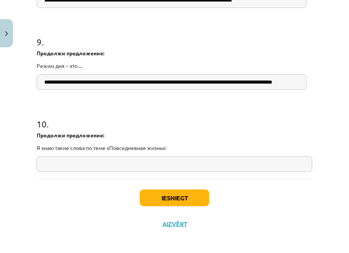
scroll to position [1081, 0]
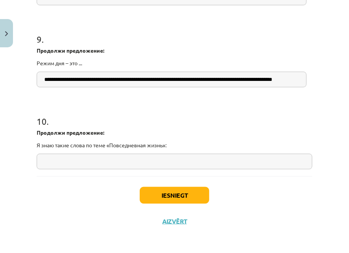
click at [106, 155] on input "text" at bounding box center [175, 162] width 276 height 16
paste input "**********"
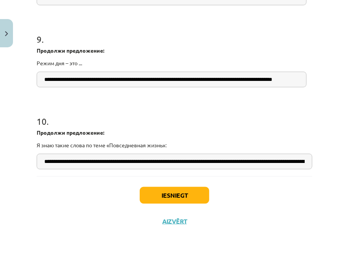
scroll to position [0, 299]
type input "**********"
click at [165, 197] on button "Iesniegt" at bounding box center [175, 195] width 70 height 17
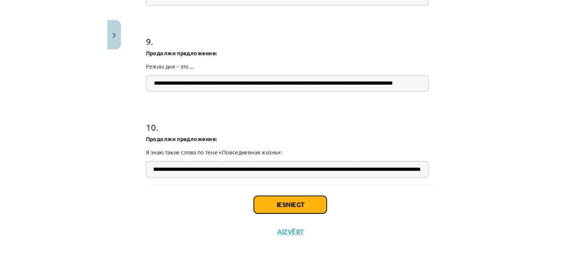
scroll to position [0, 0]
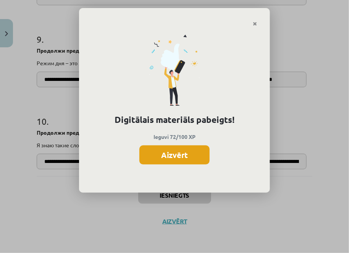
click at [171, 158] on button "Aizvērt" at bounding box center [174, 154] width 70 height 19
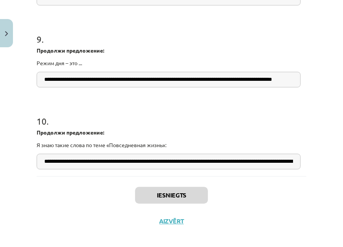
click at [125, 29] on h1 "9 ." at bounding box center [172, 33] width 270 height 24
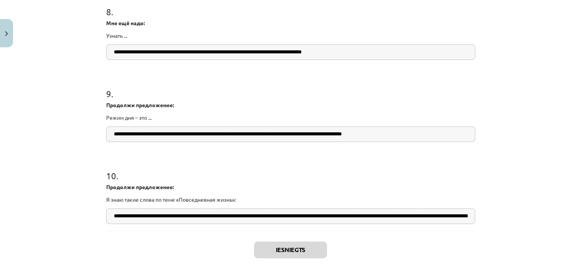
scroll to position [1033, 0]
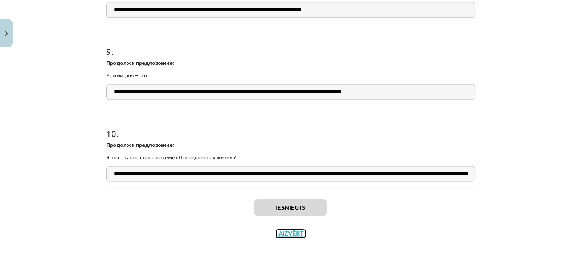
click at [289, 233] on button "Aizvērt" at bounding box center [290, 234] width 29 height 8
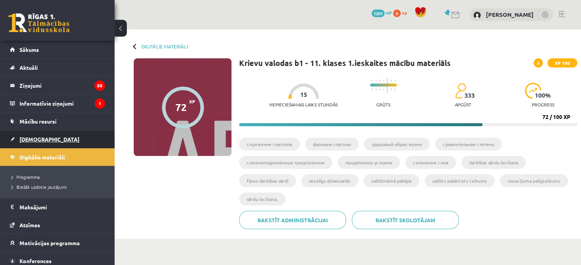
click at [27, 136] on span "[DEMOGRAPHIC_DATA]" at bounding box center [49, 139] width 60 height 7
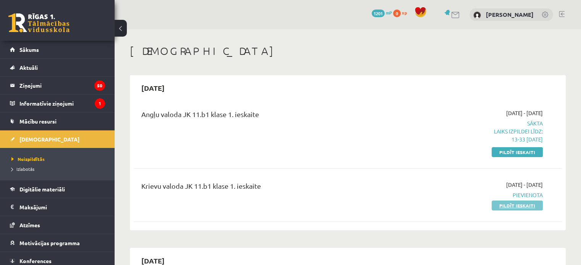
click at [514, 207] on link "Pildīt ieskaiti" at bounding box center [516, 206] width 51 height 10
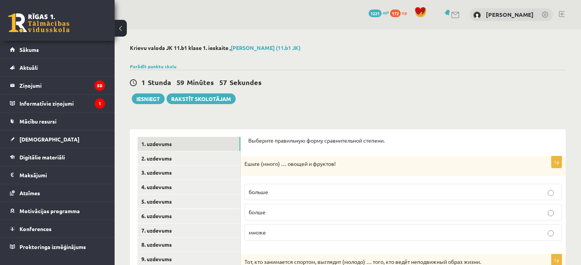
select select "**********"
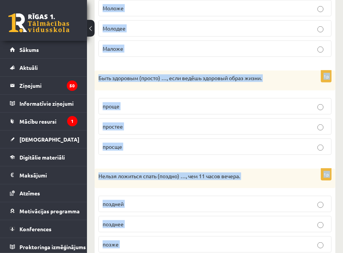
scroll to position [440, 0]
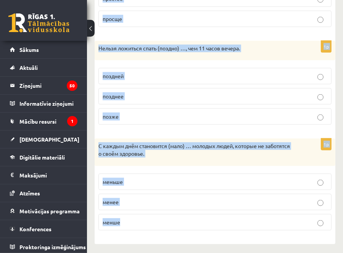
drag, startPoint x: 103, startPoint y: 85, endPoint x: 290, endPoint y: 239, distance: 242.2
copy form "Loremips dolorsitam conse adipiscingeli seddoei. 3t Incid (utlab) … etdolo m al…"
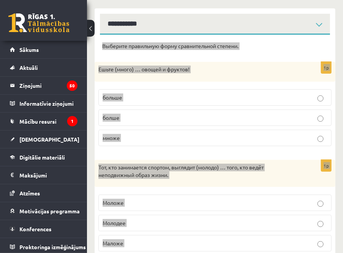
scroll to position [0, 0]
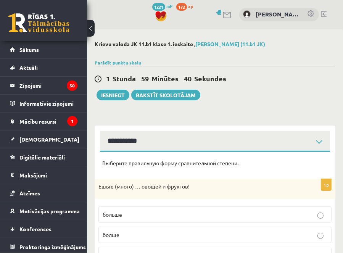
drag, startPoint x: 147, startPoint y: 113, endPoint x: 182, endPoint y: 131, distance: 39.8
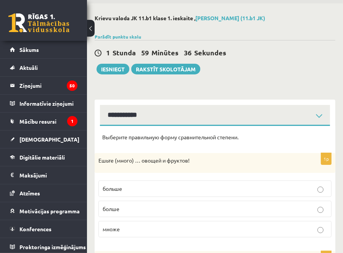
scroll to position [38, 0]
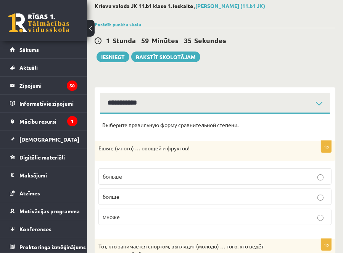
click at [160, 178] on p "больше" at bounding box center [215, 177] width 225 height 8
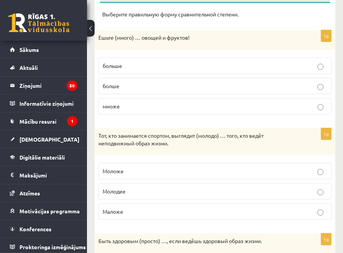
scroll to position [153, 0]
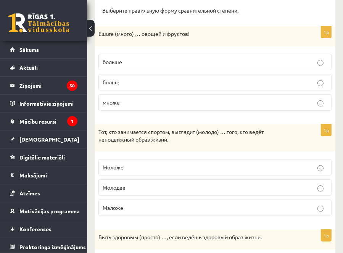
click at [170, 165] on p "Моложе" at bounding box center [215, 167] width 225 height 8
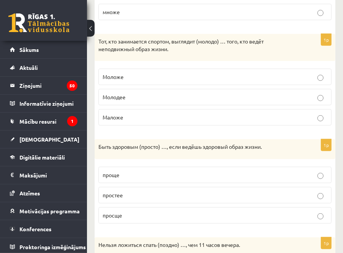
scroll to position [267, 0]
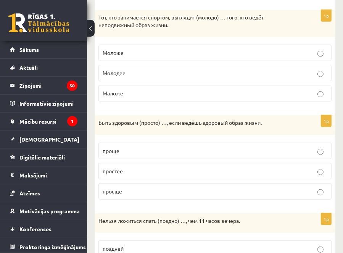
click at [151, 149] on p "проще" at bounding box center [215, 151] width 225 height 8
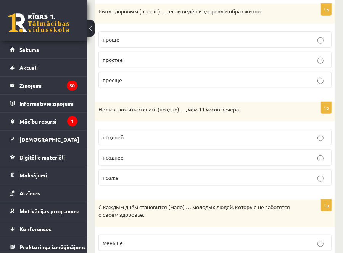
scroll to position [382, 0]
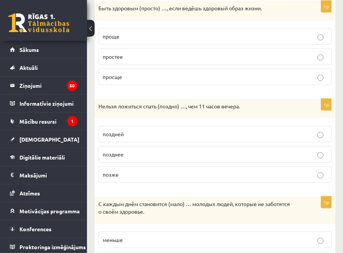
click at [154, 173] on p "позже" at bounding box center [215, 175] width 225 height 8
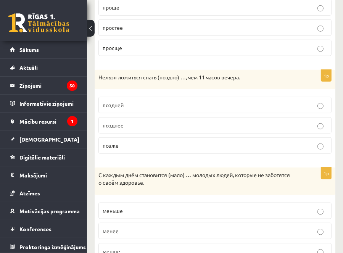
scroll to position [440, 0]
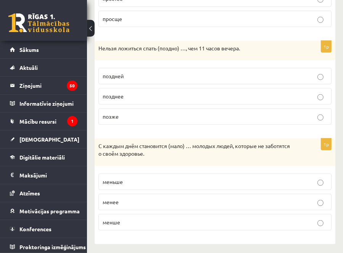
click at [131, 179] on p "меньше" at bounding box center [215, 182] width 225 height 8
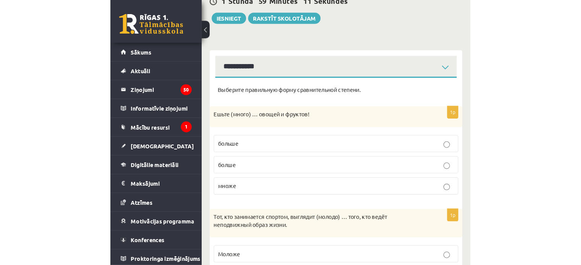
scroll to position [0, 0]
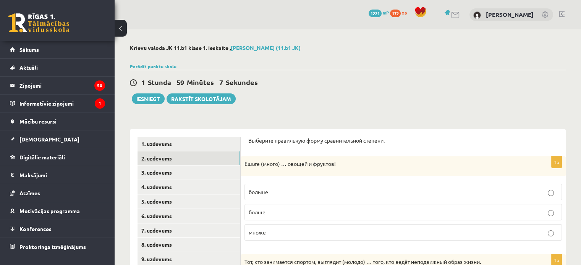
click at [169, 158] on link "2. uzdevums" at bounding box center [188, 159] width 103 height 14
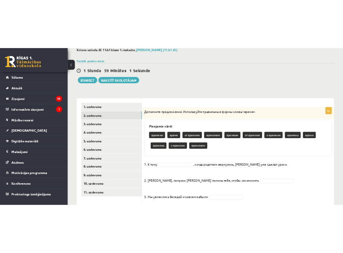
scroll to position [15, 0]
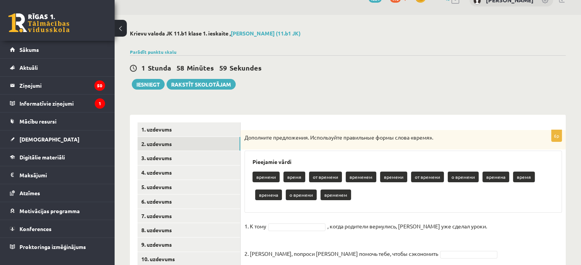
drag, startPoint x: 383, startPoint y: 232, endPoint x: 243, endPoint y: 136, distance: 169.6
click at [243, 136] on div "6p Дополните предложения. Используйте правильные формы слова «время». Pieejamie…" at bounding box center [403, 254] width 325 height 248
copy div "Loremipsu dolorsitame. Consectetur adipiscing elits doeiu «tempo». Incididun ut…"
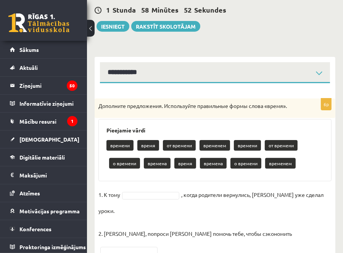
scroll to position [91, 0]
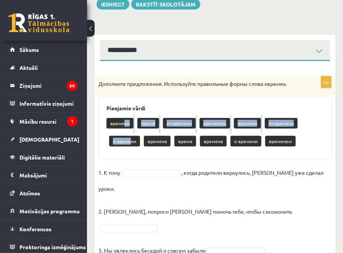
drag, startPoint x: 123, startPoint y: 122, endPoint x: 129, endPoint y: 127, distance: 7.6
click at [129, 136] on div "времени время от времени временем времени от времени о времени времена время вр…" at bounding box center [215, 133] width 217 height 36
drag, startPoint x: 127, startPoint y: 120, endPoint x: 131, endPoint y: 122, distance: 4.1
click at [128, 121] on p "времени" at bounding box center [120, 123] width 27 height 11
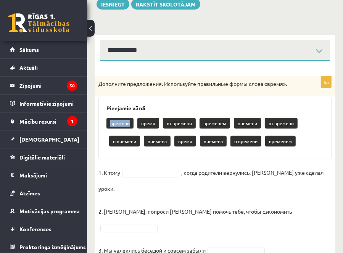
drag, startPoint x: 110, startPoint y: 124, endPoint x: 131, endPoint y: 123, distance: 21.1
click at [131, 123] on p "времени" at bounding box center [120, 123] width 27 height 11
copy p "времени"
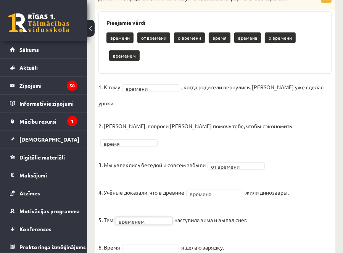
scroll to position [181, 0]
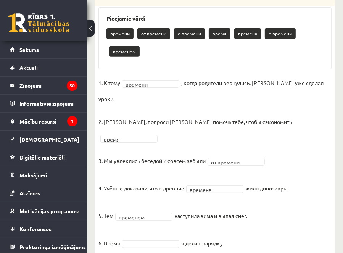
click at [153, 226] on fieldset "**********" at bounding box center [215, 165] width 233 height 176
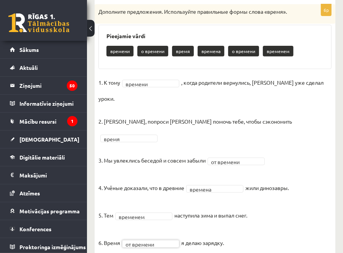
scroll to position [132, 0]
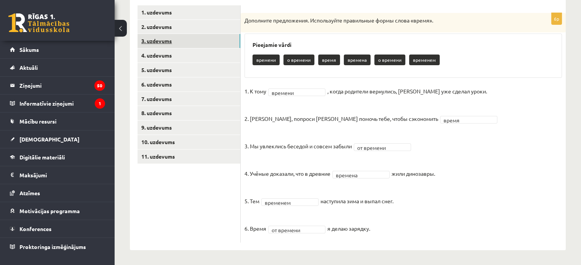
click at [173, 43] on link "3. uzdevums" at bounding box center [188, 41] width 103 height 14
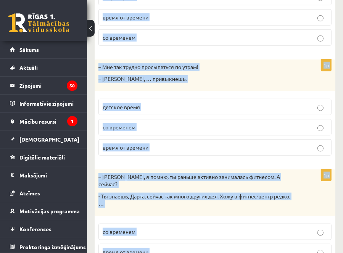
scroll to position [398, 0]
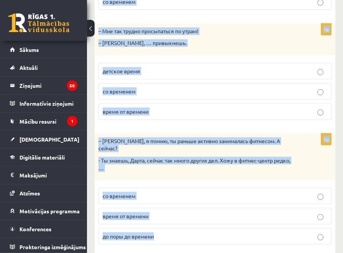
drag, startPoint x: 103, startPoint y: 144, endPoint x: 239, endPoint y: 213, distance: 152.3
click at [238, 214] on form "Дополните мини-диалоги. Выберите верный фразеологизм. 1p – Привет, [PERSON_NAME…" at bounding box center [215, 6] width 226 height 490
copy form "Loremipsu dolo-sitamet. Consecte adipis elitseddoeiu. 1t – Incidi, Utla! Etdol …"
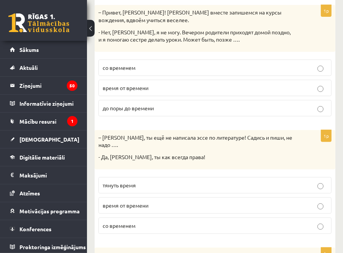
scroll to position [93, 0]
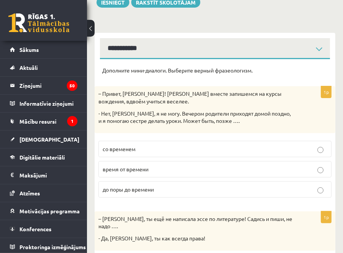
click at [157, 149] on p "со временем" at bounding box center [215, 149] width 225 height 8
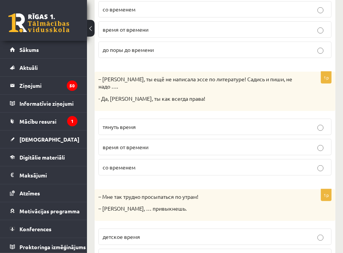
scroll to position [246, 0]
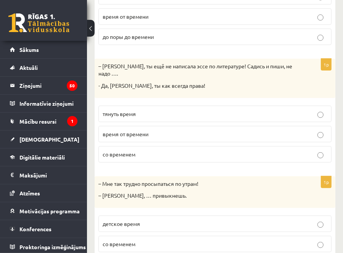
click at [148, 106] on label "тянуть время" at bounding box center [215, 114] width 233 height 16
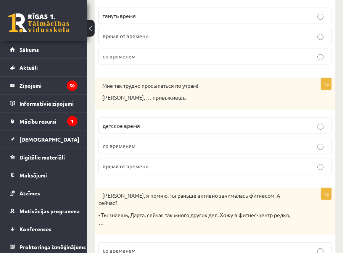
scroll to position [360, 0]
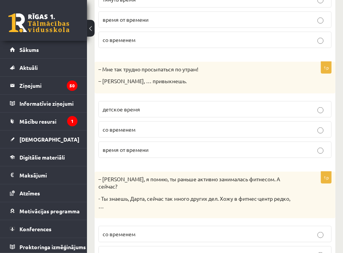
click at [145, 126] on p "со временем" at bounding box center [215, 130] width 225 height 8
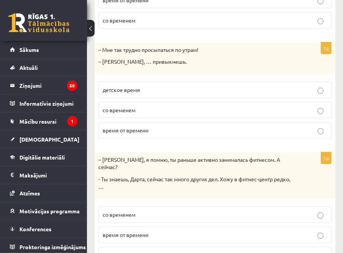
scroll to position [398, 0]
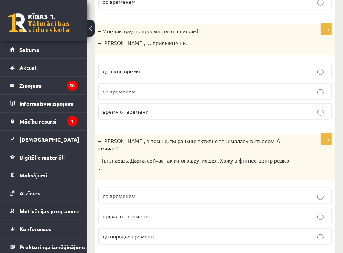
click at [148, 213] on span "время от времени" at bounding box center [126, 216] width 46 height 7
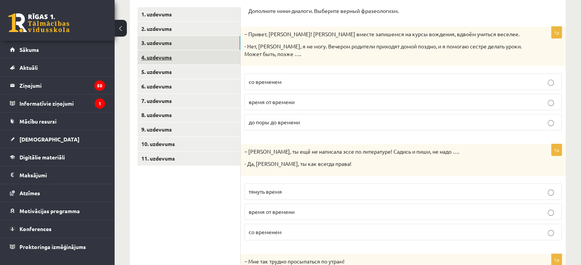
scroll to position [85, 0]
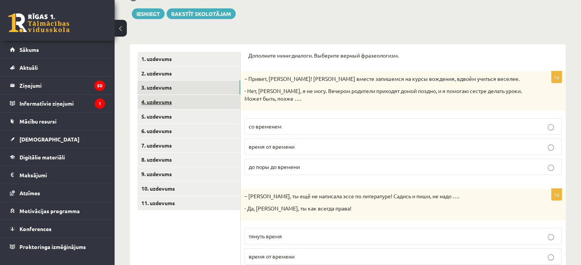
click at [158, 103] on link "4. uzdevums" at bounding box center [188, 102] width 103 height 14
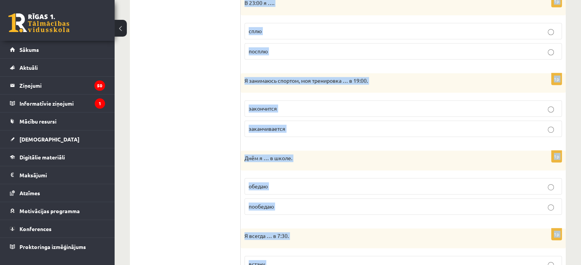
scroll to position [526, 0]
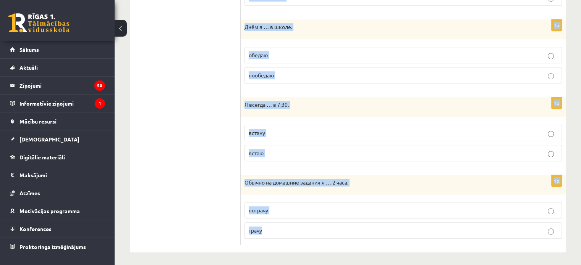
drag, startPoint x: 249, startPoint y: 56, endPoint x: 368, endPoint y: 224, distance: 206.0
copy form "Loremips dolorsitam conse adipisc (ELI / SE). 7d Eiusmodtem incidi … u 88:50. l…"
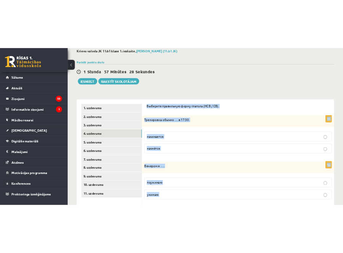
scroll to position [0, 0]
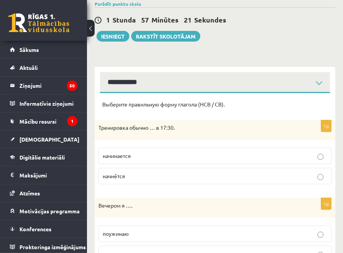
scroll to position [76, 0]
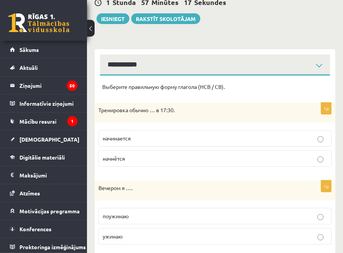
click at [144, 138] on p "начинается" at bounding box center [215, 138] width 225 height 8
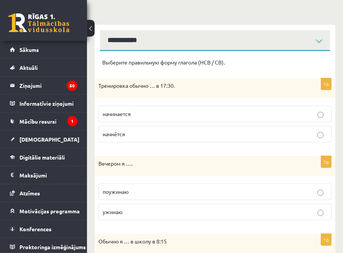
scroll to position [115, 0]
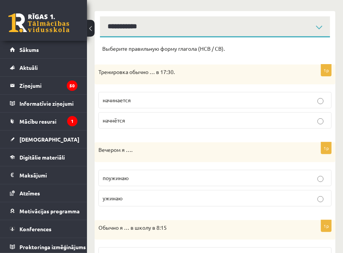
click at [148, 181] on label "поужинаю" at bounding box center [215, 178] width 233 height 16
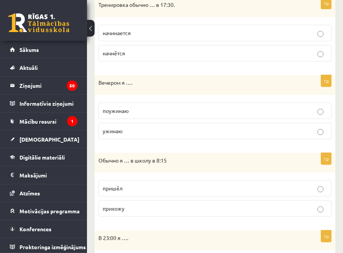
scroll to position [229, 0]
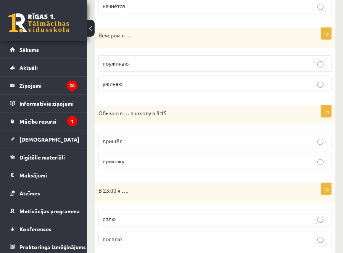
click at [148, 159] on p "прихожу" at bounding box center [215, 161] width 225 height 8
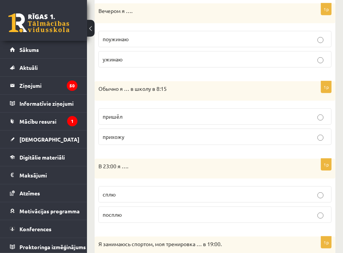
scroll to position [267, 0]
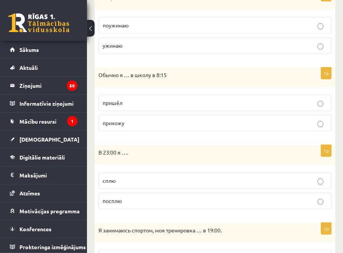
click at [139, 179] on p "сплю" at bounding box center [215, 181] width 225 height 8
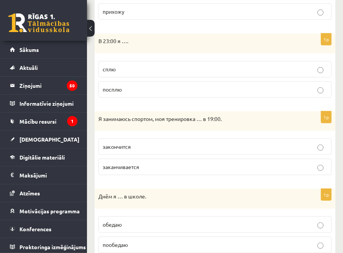
scroll to position [382, 0]
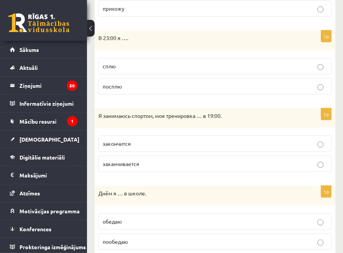
click at [150, 143] on p "закончится" at bounding box center [215, 144] width 225 height 8
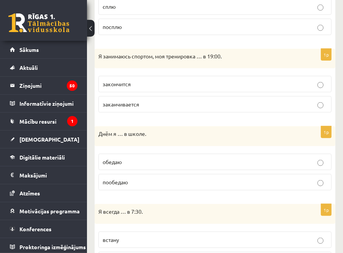
scroll to position [458, 0]
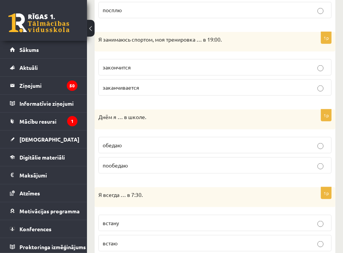
click at [158, 148] on label "обедаю" at bounding box center [215, 145] width 233 height 16
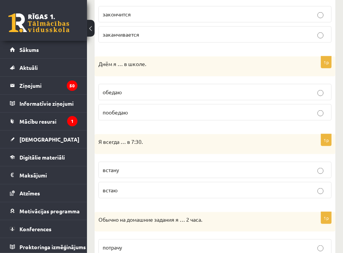
scroll to position [535, 0]
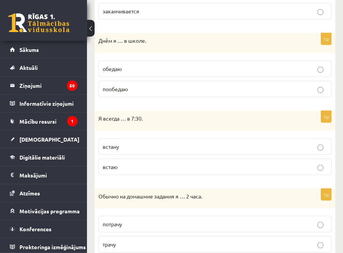
click at [165, 163] on p "встаю" at bounding box center [215, 167] width 225 height 8
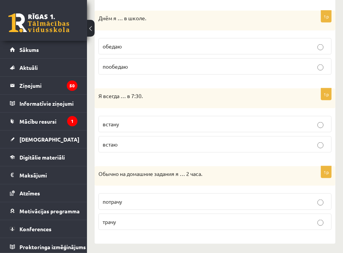
click at [144, 222] on p "трачу" at bounding box center [215, 222] width 225 height 8
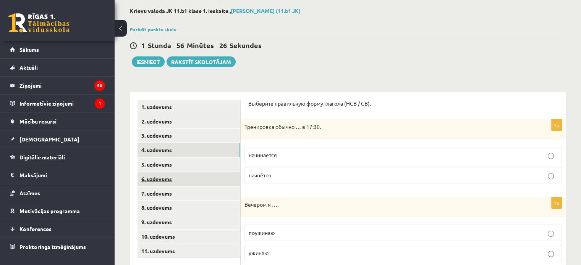
scroll to position [0, 0]
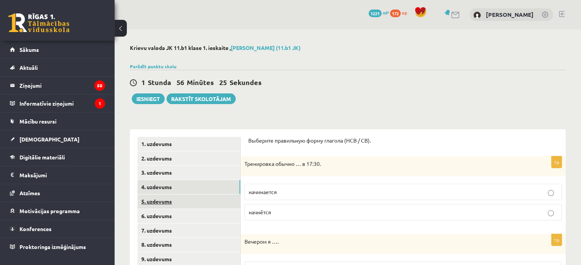
click at [163, 202] on link "5. uzdevums" at bounding box center [188, 202] width 103 height 14
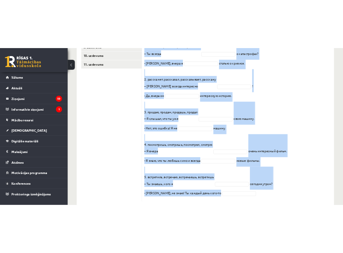
scroll to position [278, 0]
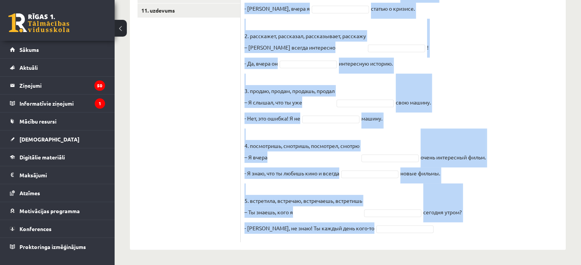
drag, startPoint x: 246, startPoint y: 36, endPoint x: 425, endPoint y: 255, distance: 283.1
click at [425, 255] on div "**********" at bounding box center [348, 8] width 466 height 514
copy div "Loremips dolorsitam conse adipisc (ELI / SE). Doeiusmod tempo incidi utlaboree …"
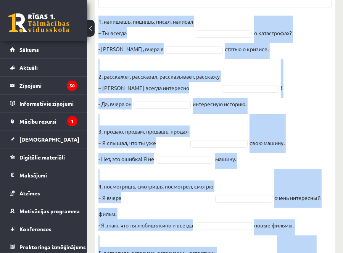
click at [196, 77] on p "2. расскажет, рассказал, рассказывает, расскажу – [PERSON_NAME] всегда интересно" at bounding box center [159, 76] width 121 height 34
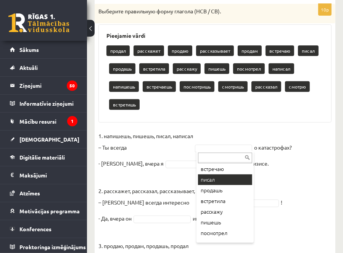
scroll to position [76, 0]
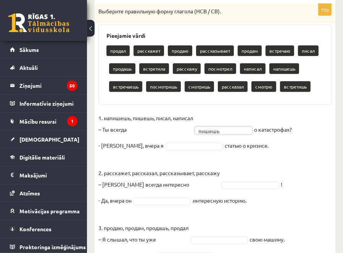
click at [178, 150] on fieldset "1. напишешь, пишешь, писал, написал – [PERSON_NAME] всегда пишешь ****** о ката…" at bounding box center [215, 249] width 233 height 275
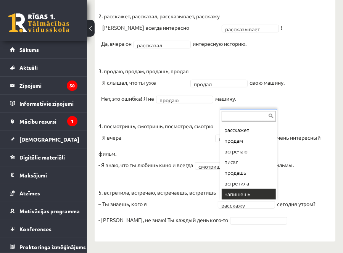
scroll to position [9, 0]
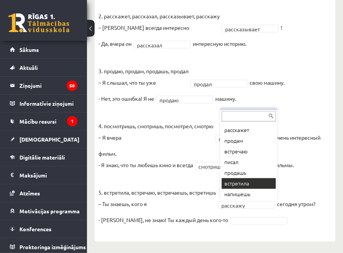
drag, startPoint x: 256, startPoint y: 194, endPoint x: 253, endPoint y: 183, distance: 10.7
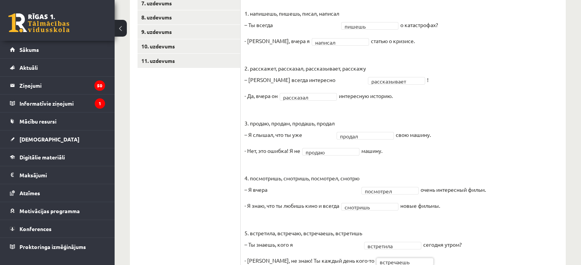
scroll to position [145, 0]
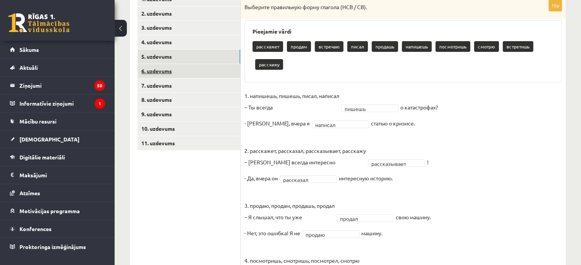
click at [176, 71] on link "6. uzdevums" at bounding box center [188, 71] width 103 height 14
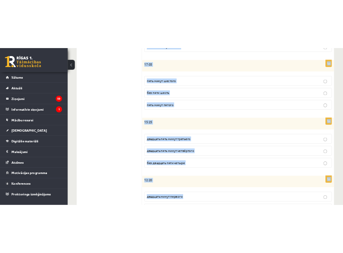
scroll to position [394, 0]
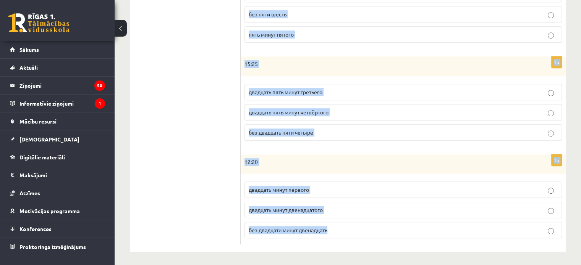
drag, startPoint x: 252, startPoint y: 141, endPoint x: 334, endPoint y: 270, distance: 153.3
copy form "loremi dolorsi? Ametcons adipiscing elitsed. 6d 26:62 eiu temporinci utla etdol…"
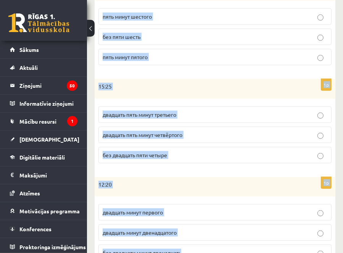
click at [216, 92] on div "15:25" at bounding box center [215, 89] width 241 height 20
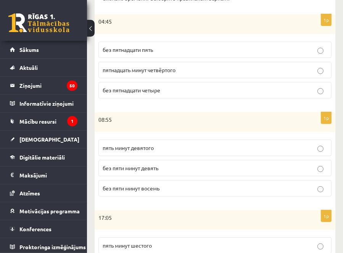
scroll to position [127, 0]
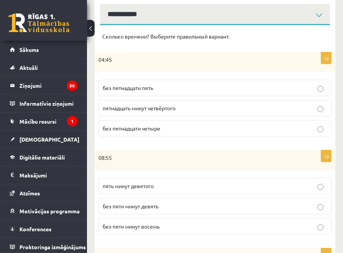
click at [134, 86] on span "без пятнадцати пять" at bounding box center [128, 87] width 50 height 7
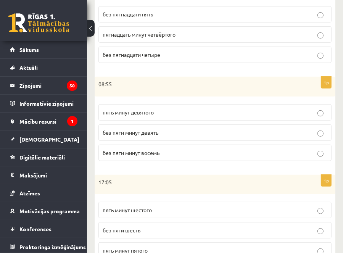
scroll to position [203, 0]
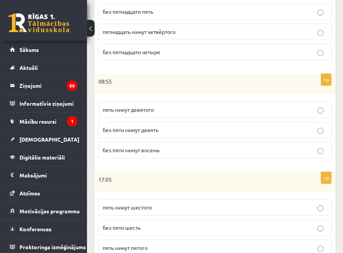
click at [127, 128] on span "без пяти минут девять" at bounding box center [131, 129] width 56 height 7
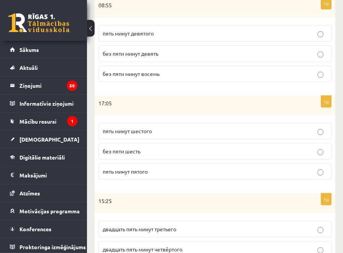
scroll to position [318, 0]
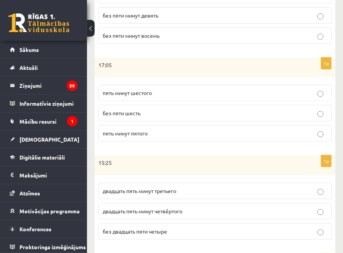
click at [148, 94] on span "пять минут шестого" at bounding box center [127, 92] width 49 height 7
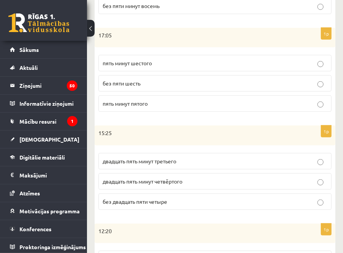
scroll to position [394, 0]
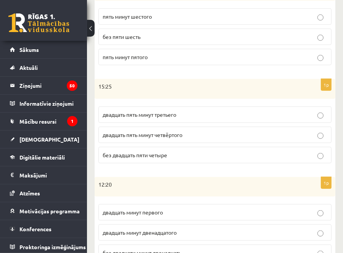
click at [171, 133] on span "двадцать пять минут четвёртого" at bounding box center [143, 134] width 80 height 7
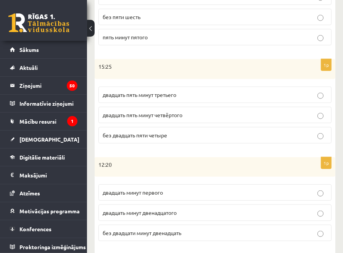
scroll to position [425, 0]
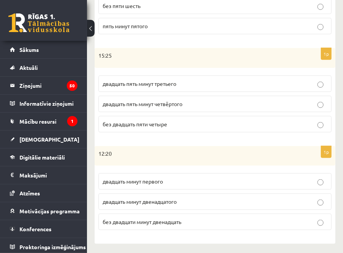
click at [146, 182] on span "двадцать минут первого" at bounding box center [133, 181] width 60 height 7
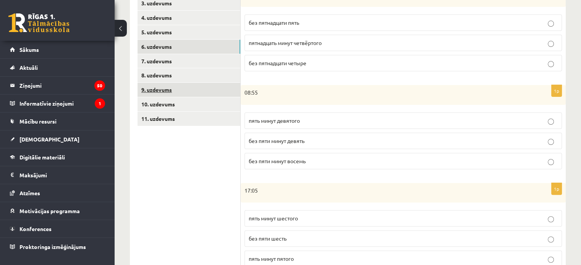
scroll to position [165, 0]
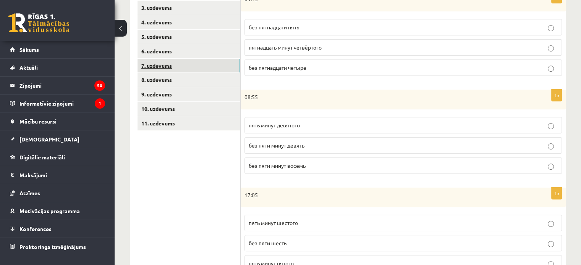
click at [162, 66] on link "7. uzdevums" at bounding box center [188, 66] width 103 height 14
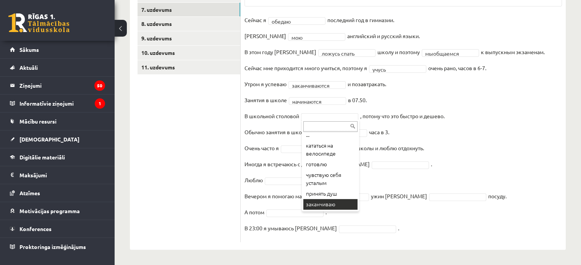
scroll to position [203, 0]
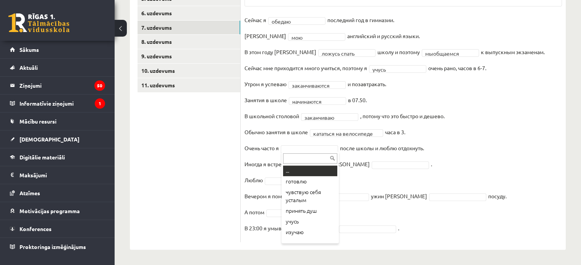
drag, startPoint x: 323, startPoint y: 145, endPoint x: 318, endPoint y: 162, distance: 17.3
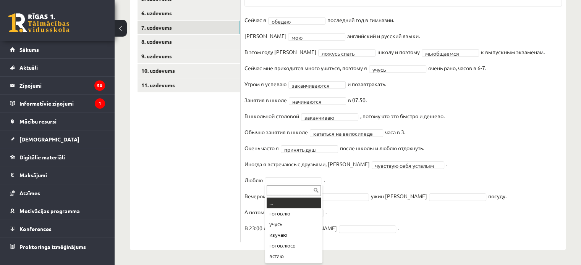
drag, startPoint x: 291, startPoint y: 179, endPoint x: 291, endPoint y: 184, distance: 5.4
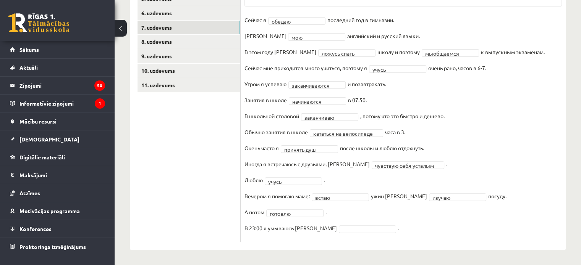
click at [339, 226] on div at bounding box center [367, 230] width 57 height 8
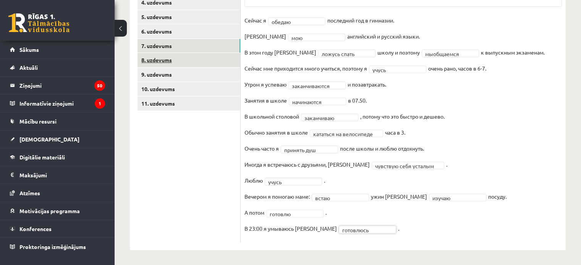
click at [160, 57] on link "8. uzdevums" at bounding box center [188, 60] width 103 height 14
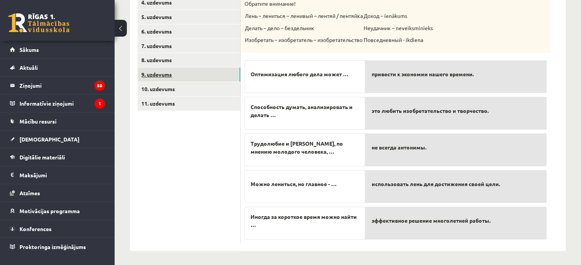
click at [184, 75] on link "9. uzdevums" at bounding box center [188, 75] width 103 height 14
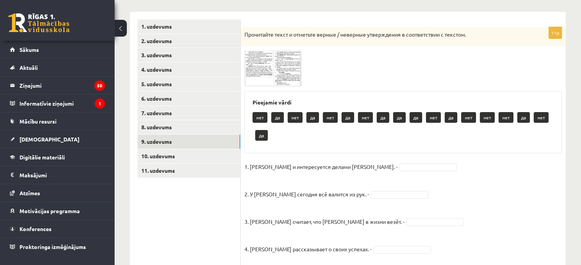
scroll to position [108, 0]
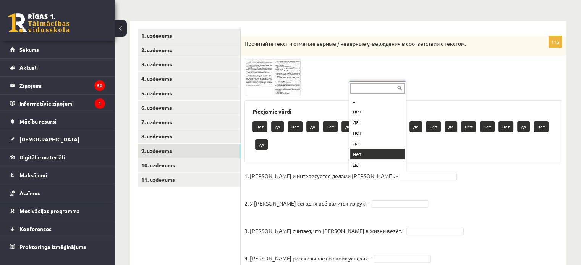
drag, startPoint x: 362, startPoint y: 153, endPoint x: 364, endPoint y: 181, distance: 27.6
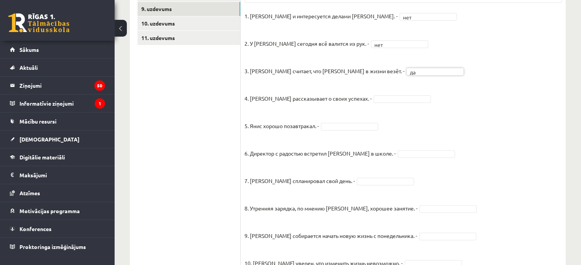
scroll to position [261, 0]
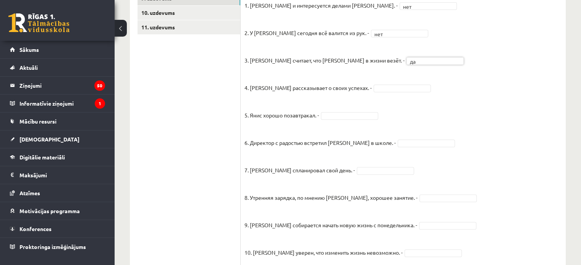
drag, startPoint x: 385, startPoint y: 88, endPoint x: 382, endPoint y: 101, distance: 13.3
drag, startPoint x: 384, startPoint y: 199, endPoint x: 351, endPoint y: 126, distance: 79.6
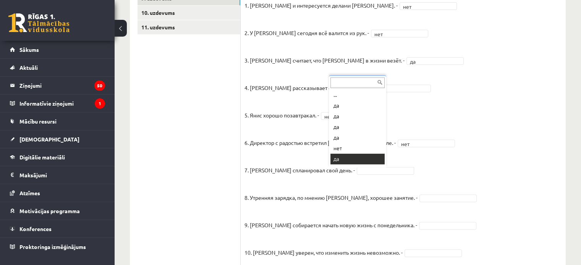
drag, startPoint x: 339, startPoint y: 152, endPoint x: 342, endPoint y: 166, distance: 14.5
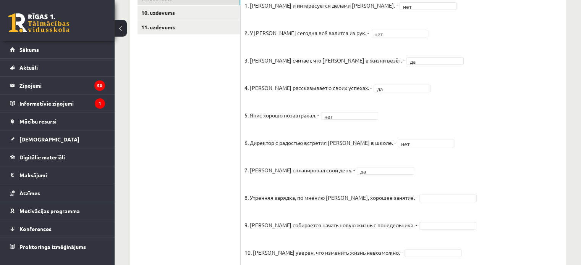
click at [412, 202] on fieldset "1. [PERSON_NAME] и интересуется делами [PERSON_NAME]. - нет *** 2. У [PERSON_NA…" at bounding box center [402, 151] width 317 height 302
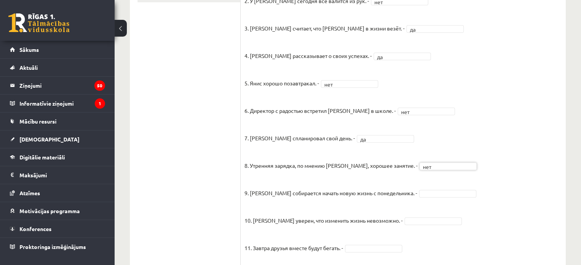
scroll to position [324, 0]
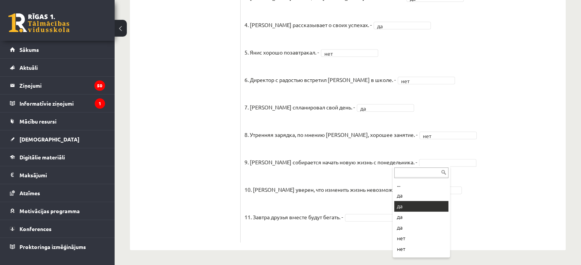
drag, startPoint x: 405, startPoint y: 212, endPoint x: 409, endPoint y: 209, distance: 5.4
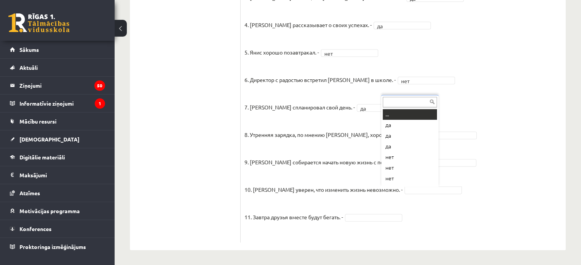
drag, startPoint x: 400, startPoint y: 191, endPoint x: 391, endPoint y: 203, distance: 15.0
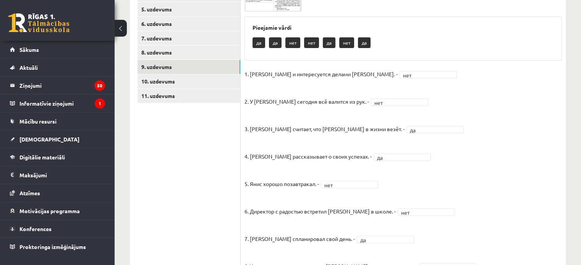
scroll to position [95, 0]
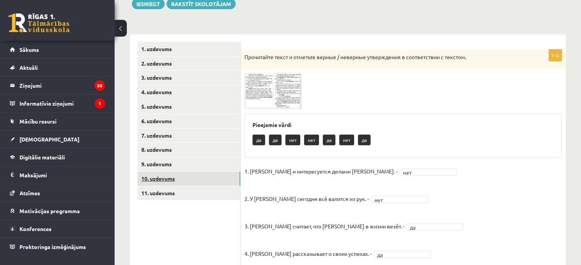
click at [169, 178] on link "10. uzdevums" at bounding box center [188, 179] width 103 height 14
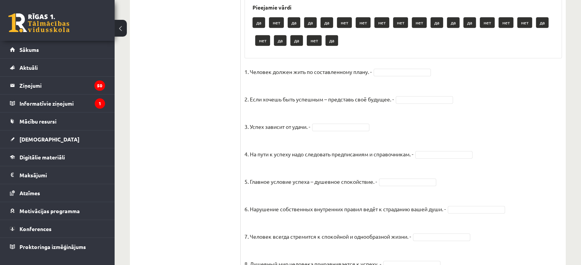
scroll to position [477, 0]
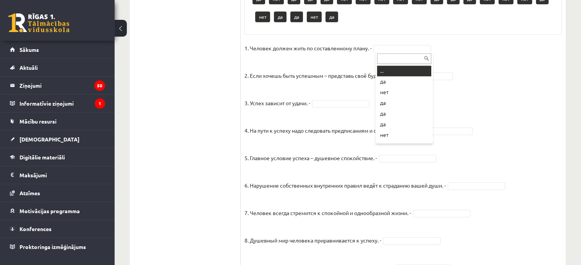
drag, startPoint x: 401, startPoint y: 48, endPoint x: 388, endPoint y: 82, distance: 36.4
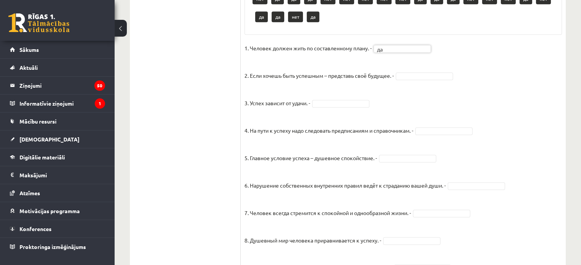
drag, startPoint x: 408, startPoint y: 76, endPoint x: 395, endPoint y: 93, distance: 21.5
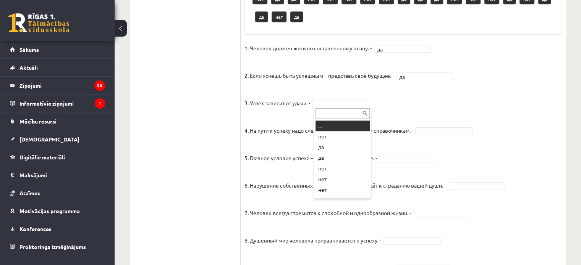
drag, startPoint x: 357, startPoint y: 103, endPoint x: 349, endPoint y: 129, distance: 27.3
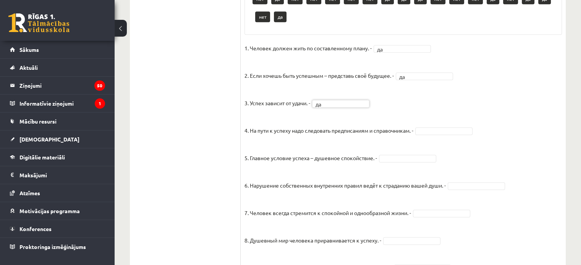
drag, startPoint x: 406, startPoint y: 159, endPoint x: 401, endPoint y: 163, distance: 6.0
drag, startPoint x: 395, startPoint y: 194, endPoint x: 397, endPoint y: 187, distance: 7.0
click at [433, 126] on fieldset "1. Человек должен жить по составленному плану. - да ** 2. Если хочешь быть успе…" at bounding box center [402, 242] width 317 height 401
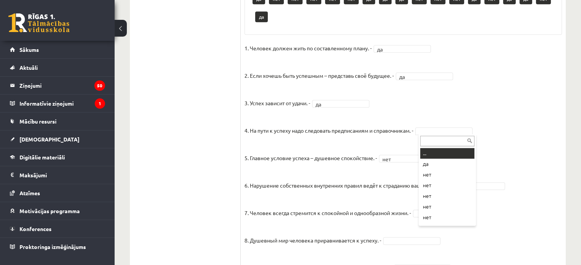
drag, startPoint x: 433, startPoint y: 130, endPoint x: 425, endPoint y: 150, distance: 21.1
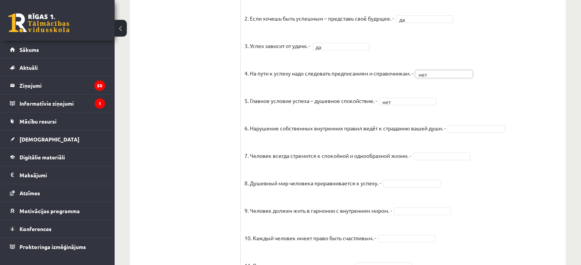
scroll to position [592, 0]
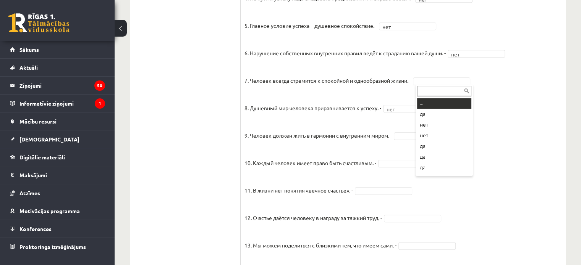
drag, startPoint x: 440, startPoint y: 79, endPoint x: 435, endPoint y: 85, distance: 7.9
drag, startPoint x: 424, startPoint y: 115, endPoint x: 420, endPoint y: 126, distance: 11.3
click at [417, 140] on fieldset "1. Человек должен жить по составленному плану. - да ** 2. Если хочешь быть успе…" at bounding box center [402, 110] width 317 height 401
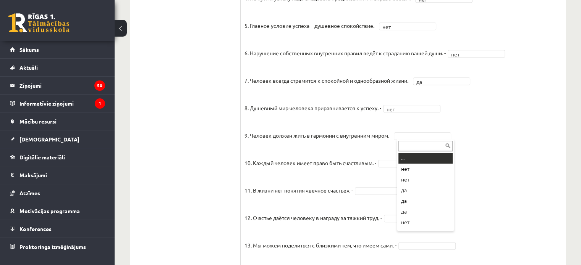
drag, startPoint x: 418, startPoint y: 134, endPoint x: 414, endPoint y: 152, distance: 18.5
drag, startPoint x: 412, startPoint y: 192, endPoint x: 406, endPoint y: 174, distance: 19.2
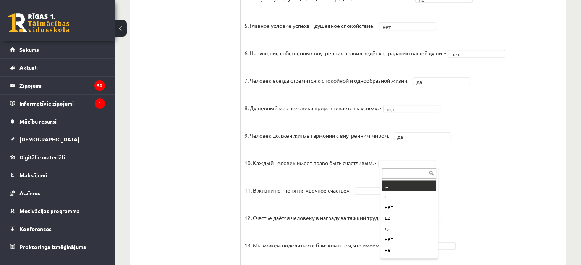
drag, startPoint x: 405, startPoint y: 166, endPoint x: 402, endPoint y: 171, distance: 5.6
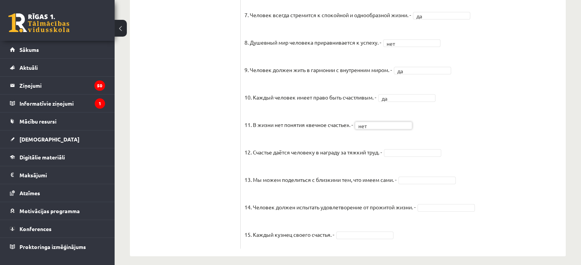
scroll to position [663, 0]
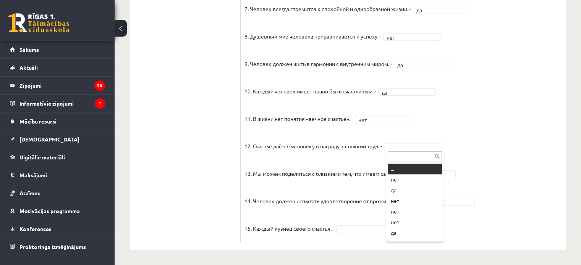
drag, startPoint x: 412, startPoint y: 144, endPoint x: 410, endPoint y: 152, distance: 8.8
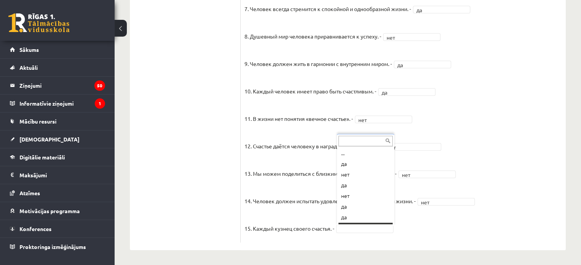
scroll to position [9, 0]
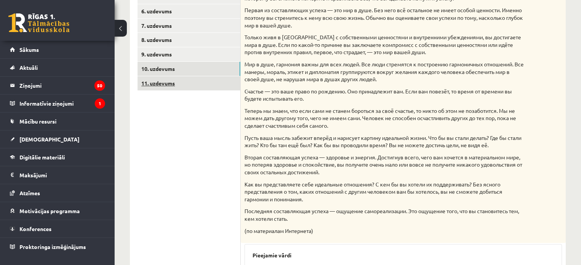
click at [168, 86] on link "11. uzdevums" at bounding box center [188, 83] width 103 height 14
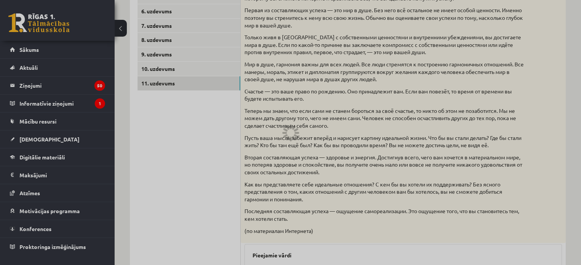
scroll to position [139, 0]
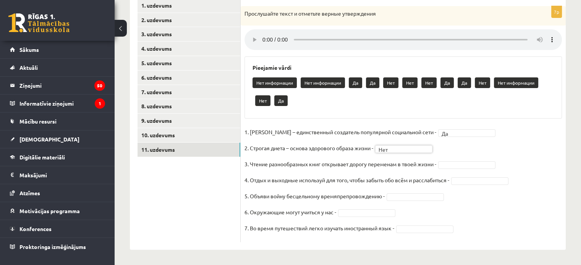
drag, startPoint x: 473, startPoint y: 165, endPoint x: 469, endPoint y: 172, distance: 8.9
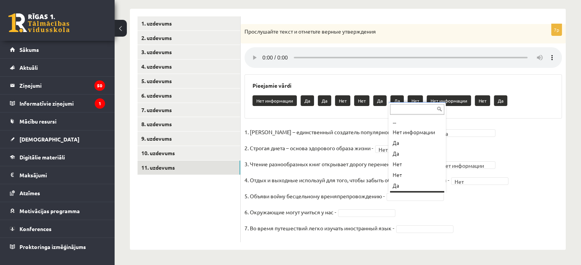
scroll to position [9, 0]
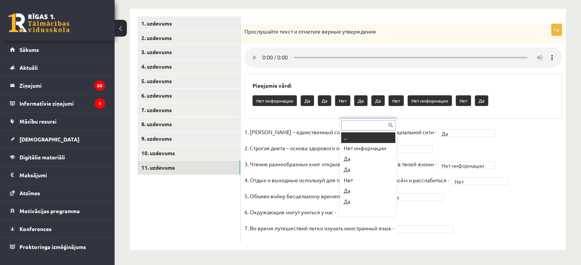
drag, startPoint x: 385, startPoint y: 211, endPoint x: 382, endPoint y: 204, distance: 7.2
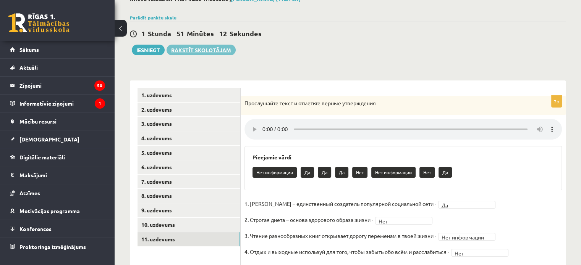
scroll to position [0, 0]
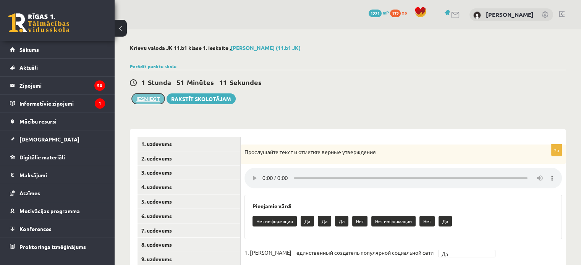
click at [148, 95] on button "Iesniegt" at bounding box center [148, 99] width 33 height 11
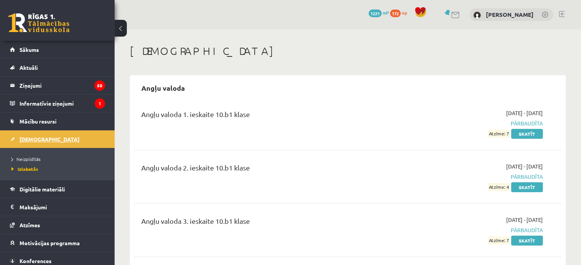
click at [31, 139] on span "[DEMOGRAPHIC_DATA]" at bounding box center [49, 139] width 60 height 7
